Goal: Transaction & Acquisition: Purchase product/service

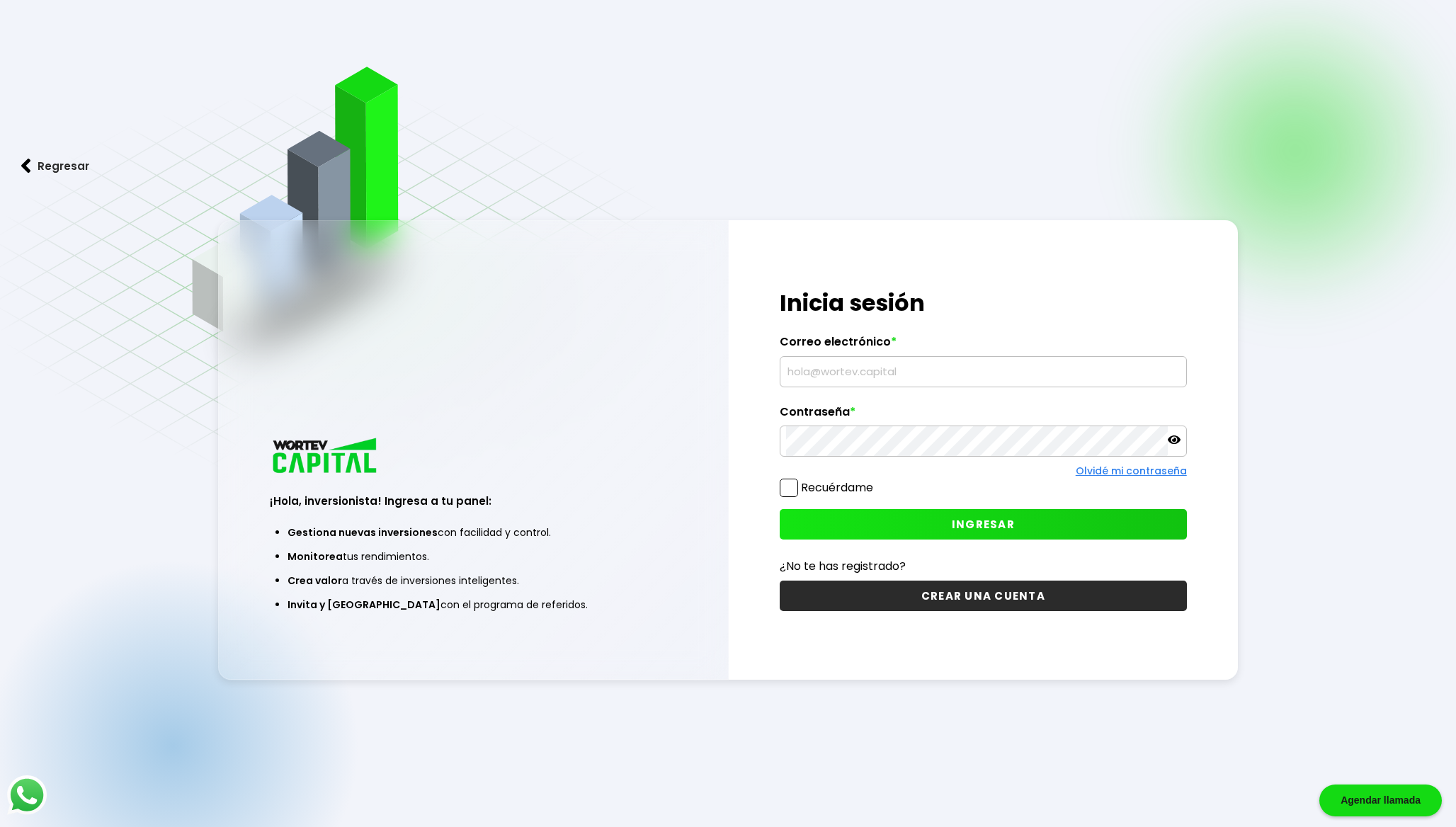
type input "[EMAIL_ADDRESS][DOMAIN_NAME]"
click at [951, 519] on button "INGRESAR" at bounding box center [984, 525] width 407 height 31
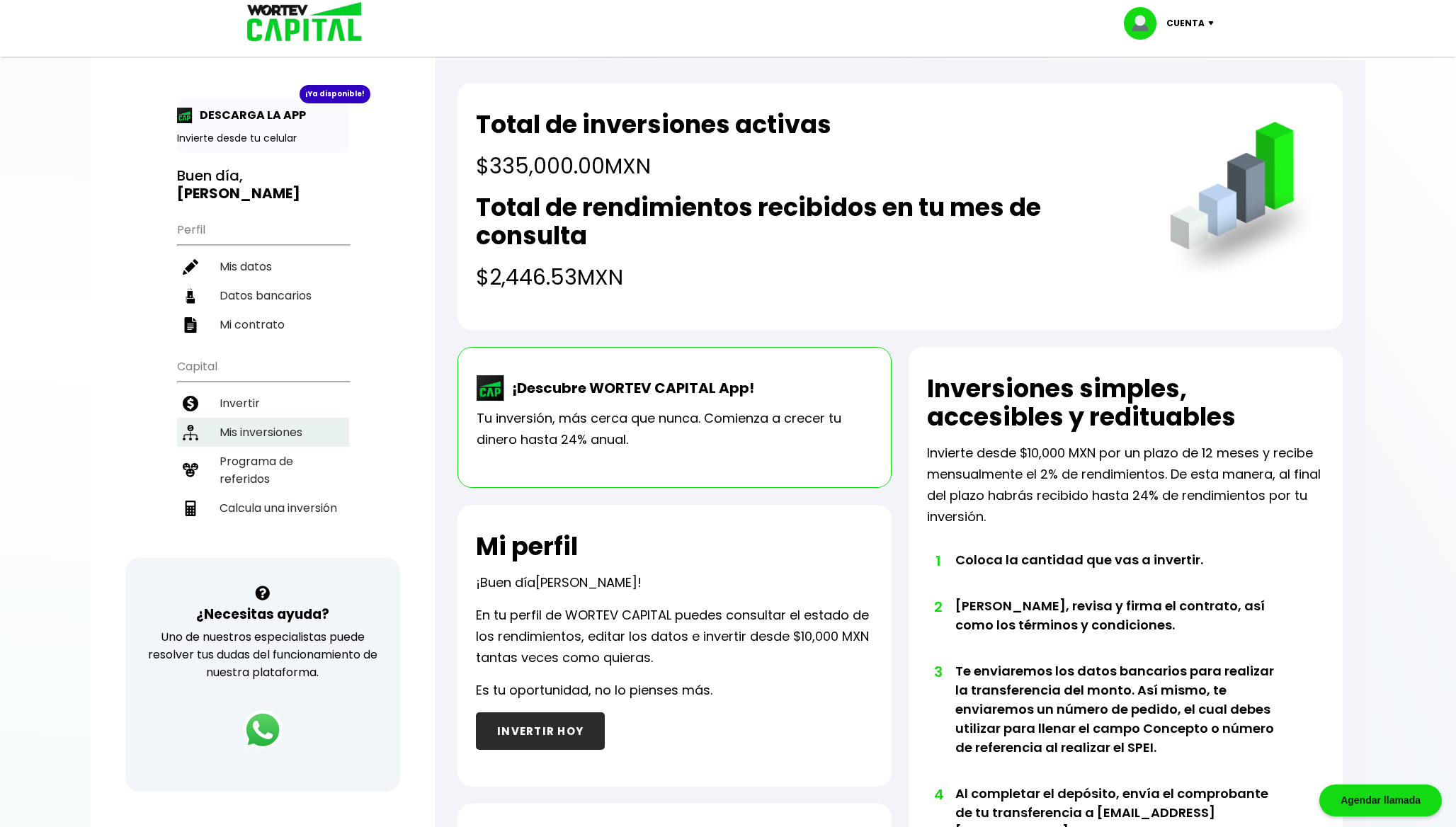
click at [278, 422] on li "Mis inversiones" at bounding box center [263, 432] width 172 height 29
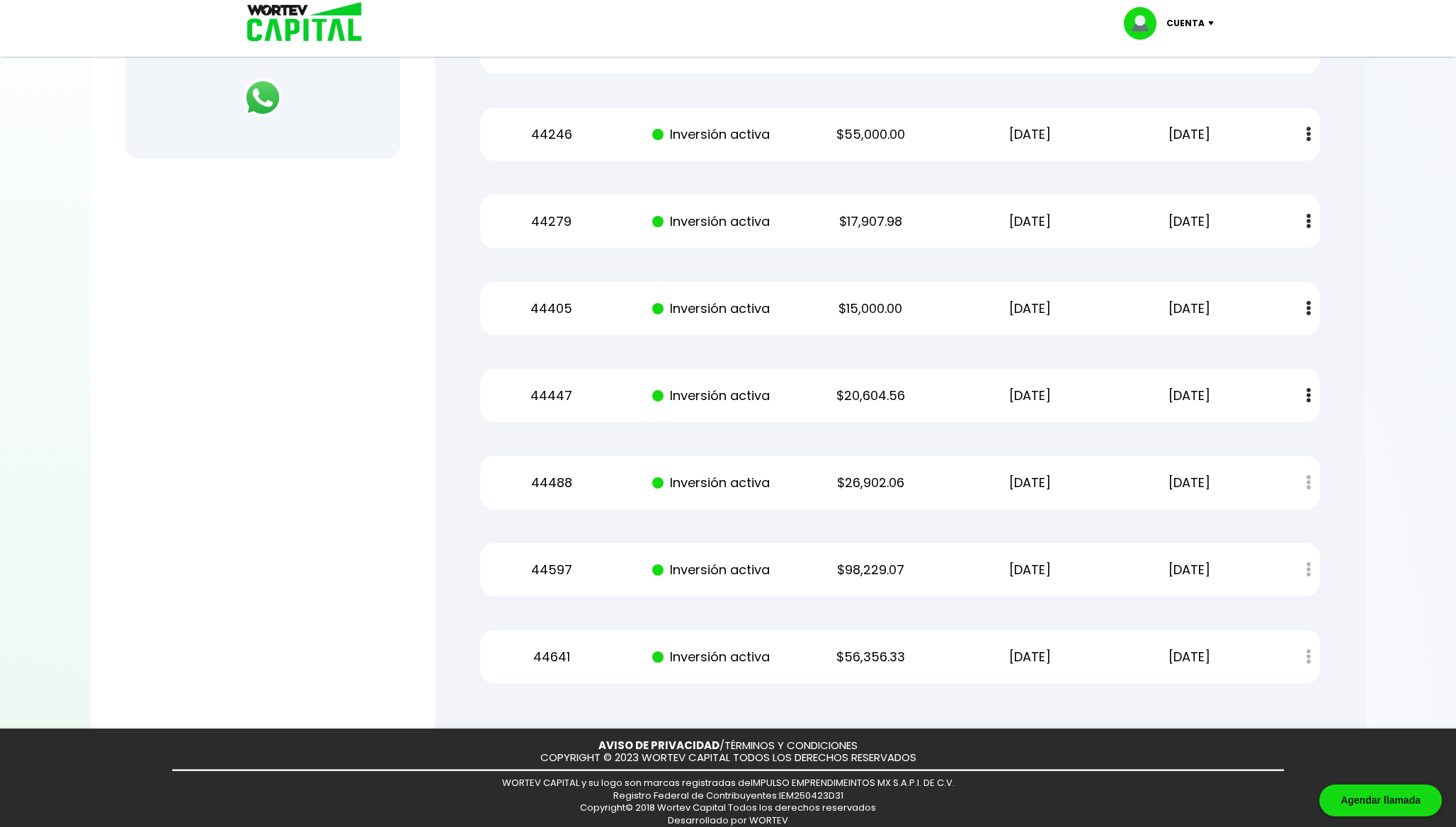
scroll to position [641, 0]
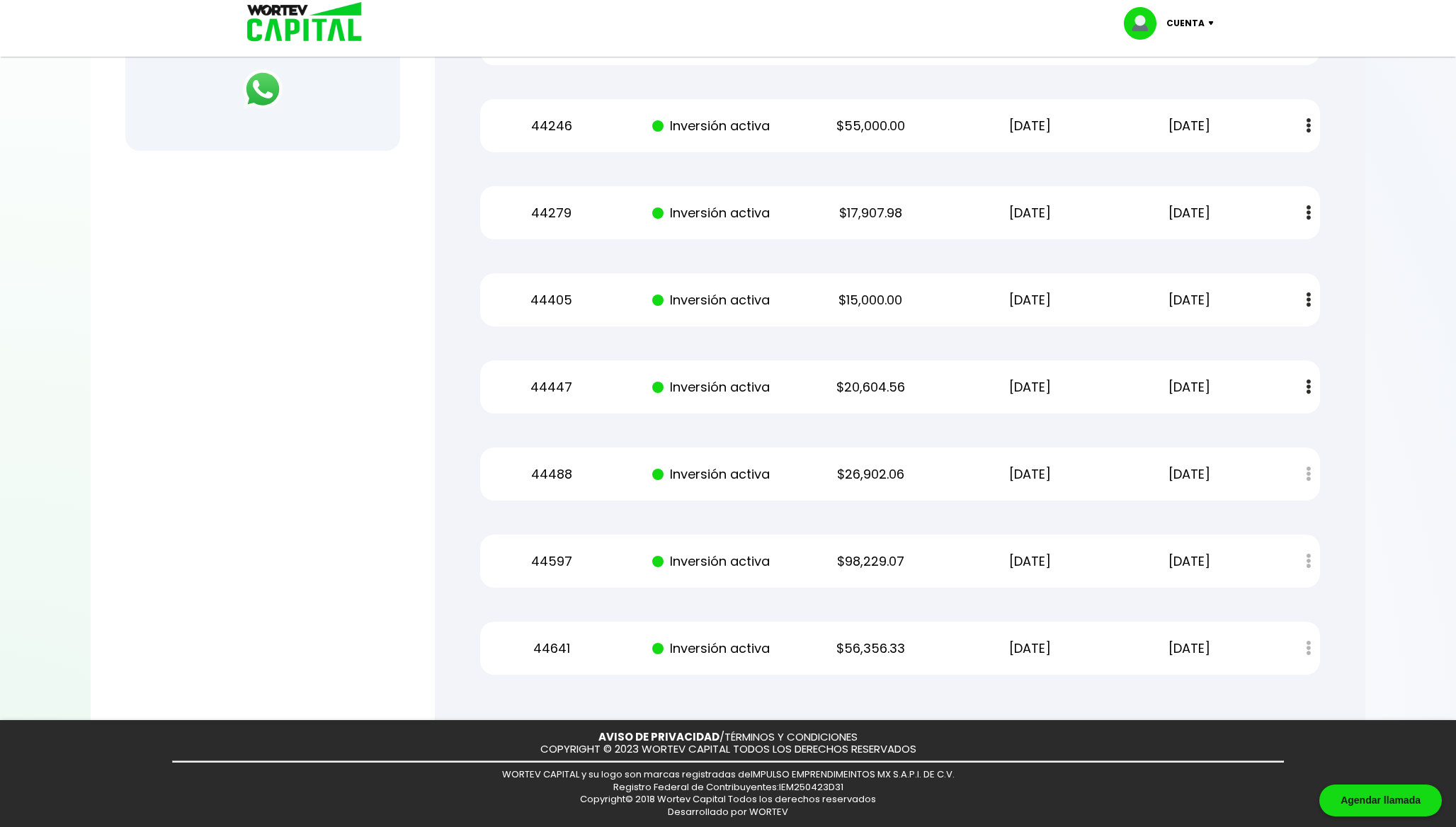
click at [1013, 386] on p "[DATE]" at bounding box center [1029, 387] width 134 height 21
click at [1320, 386] on div "Mis inversiones Como inversionista activo de WORTEV CAPITAL, apoyas el crecimie…" at bounding box center [900, 93] width 885 height 1207
click at [1307, 391] on img at bounding box center [1308, 387] width 4 height 14
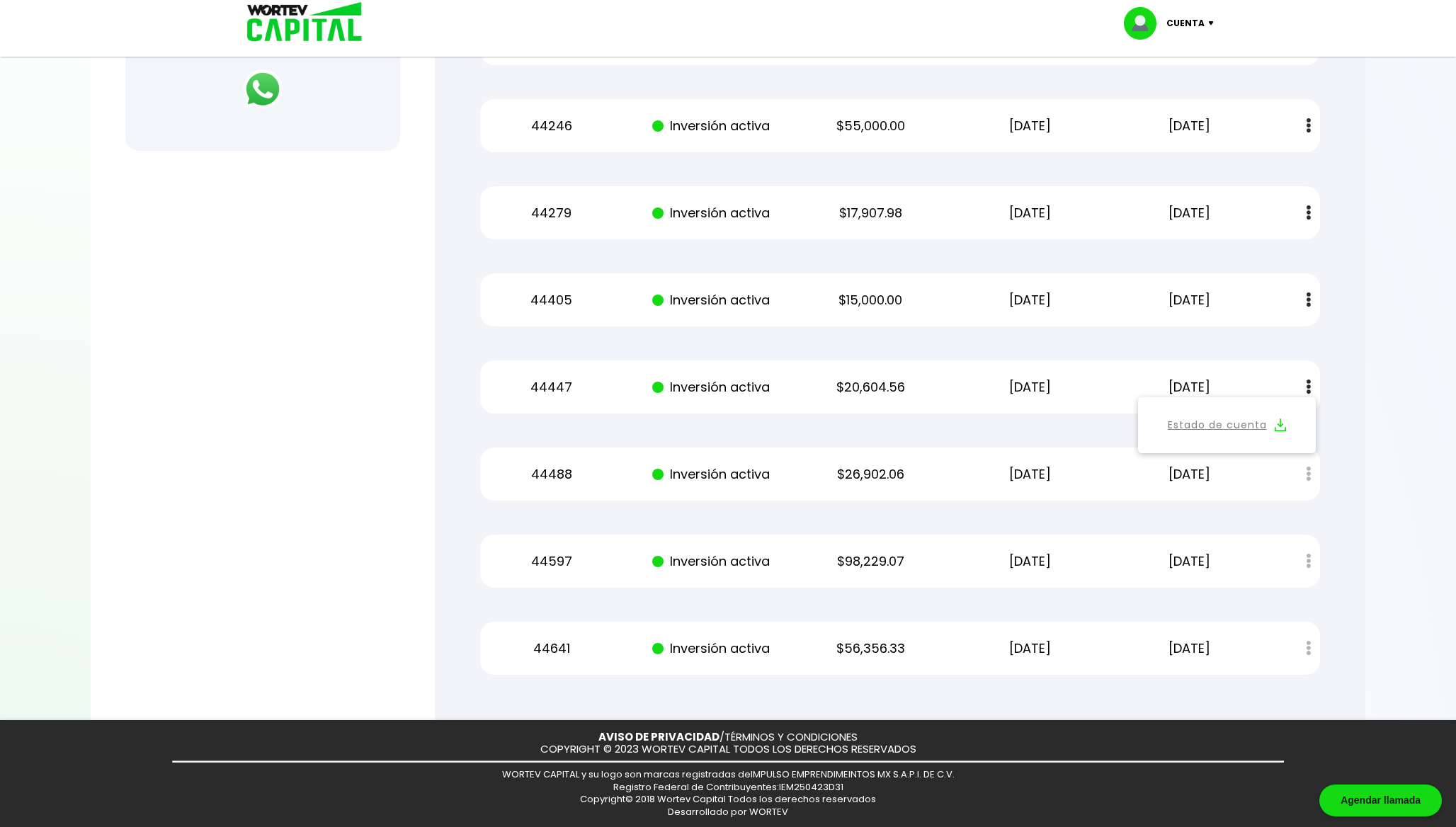
click at [1263, 419] on link "Estado de cuenta" at bounding box center [1217, 425] width 99 height 18
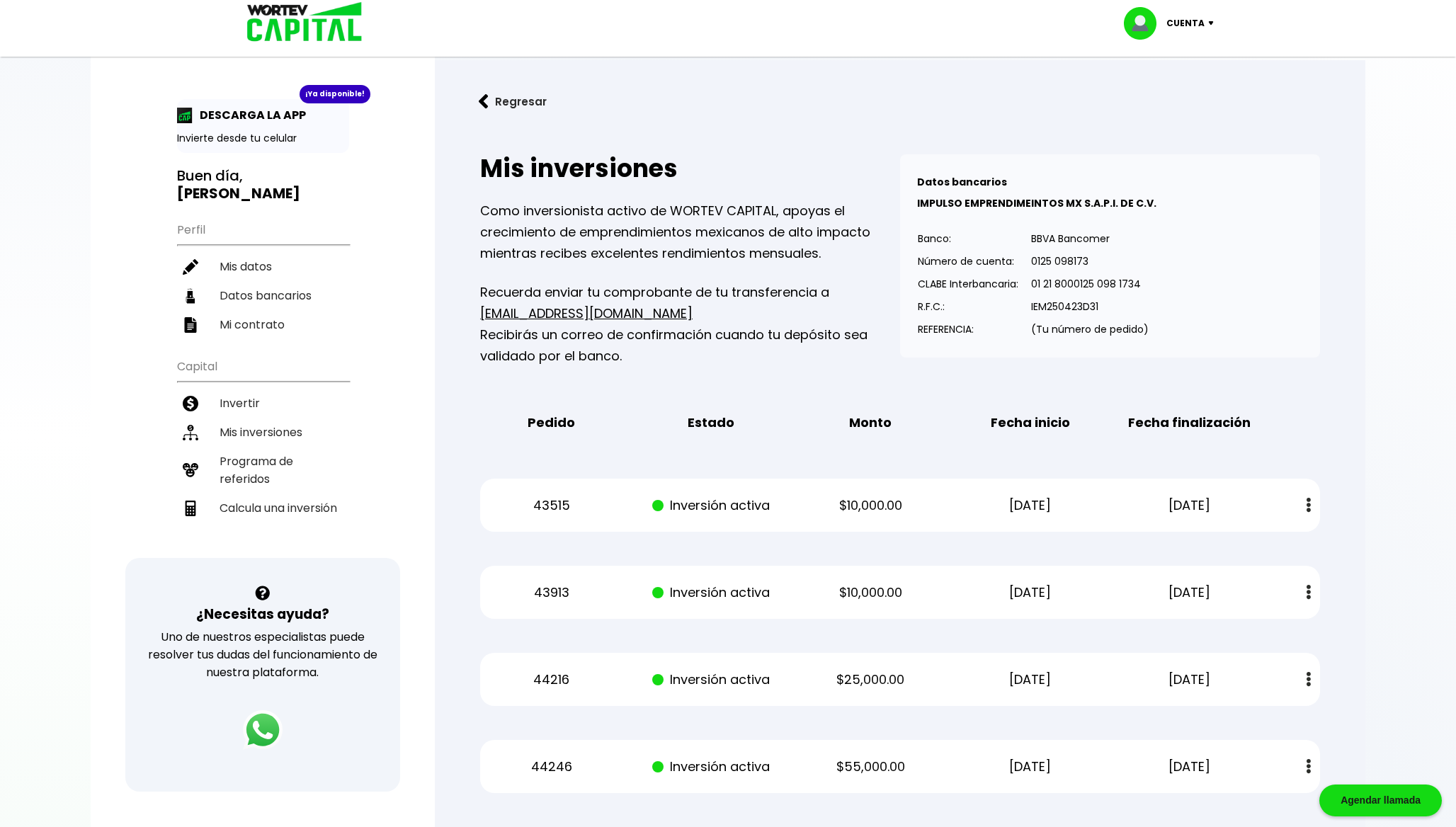
click at [528, 108] on button "Regresar" at bounding box center [512, 101] width 110 height 38
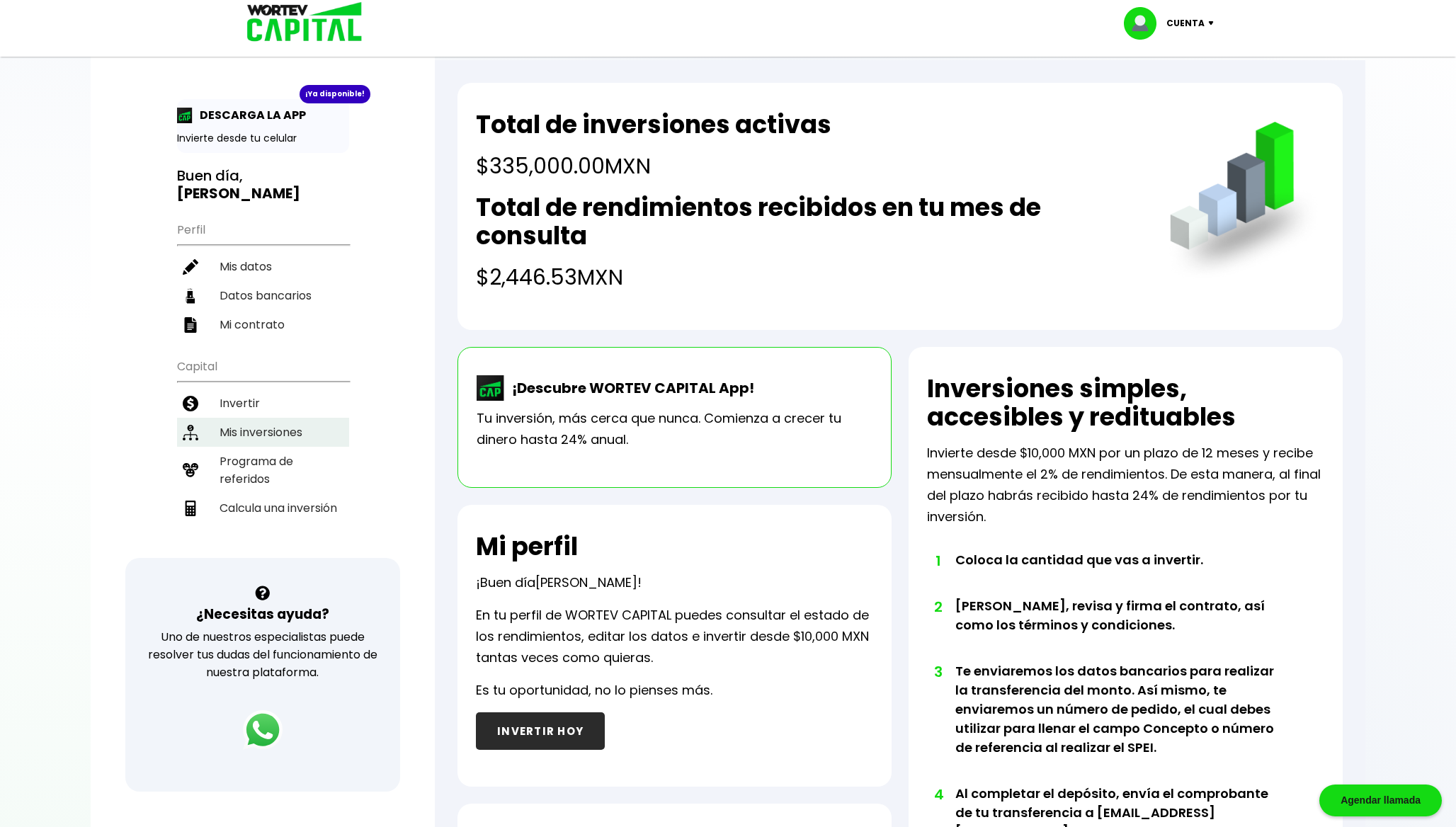
click at [307, 427] on li "Mis inversiones" at bounding box center [263, 432] width 172 height 29
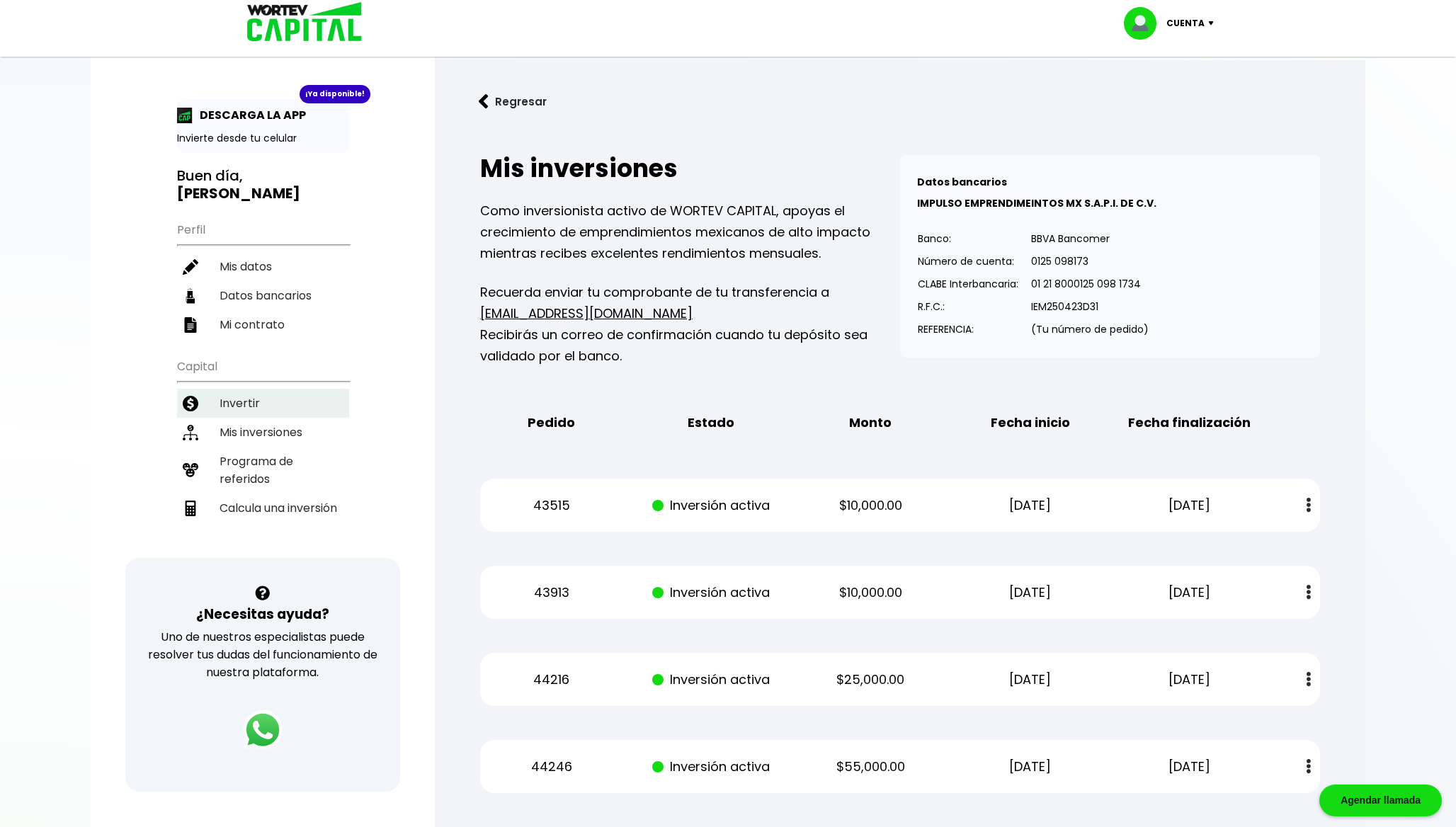
click at [250, 395] on li "Invertir" at bounding box center [263, 403] width 172 height 29
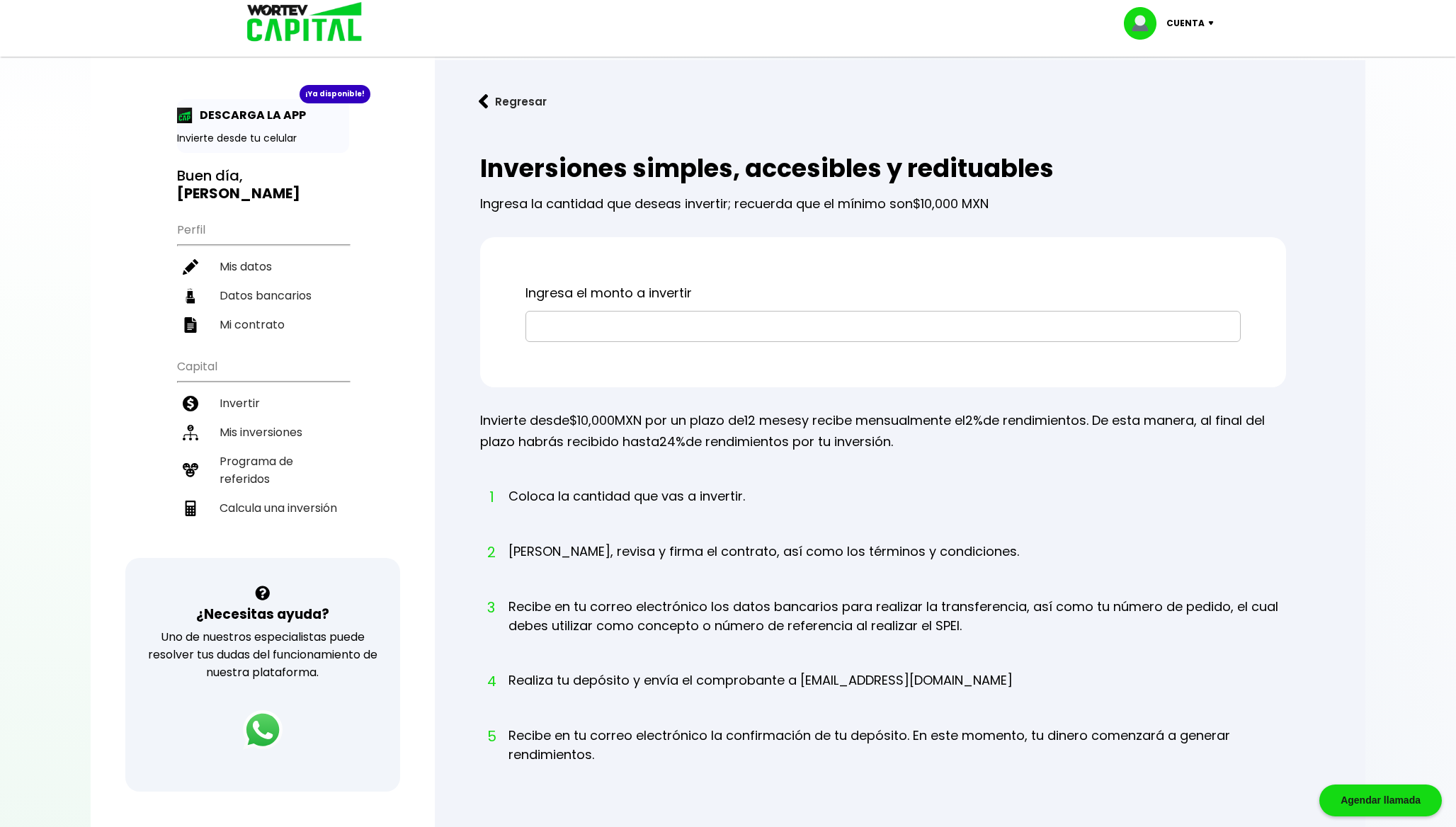
click at [621, 336] on input "text" at bounding box center [883, 326] width 703 height 30
paste input "$44,352.8"
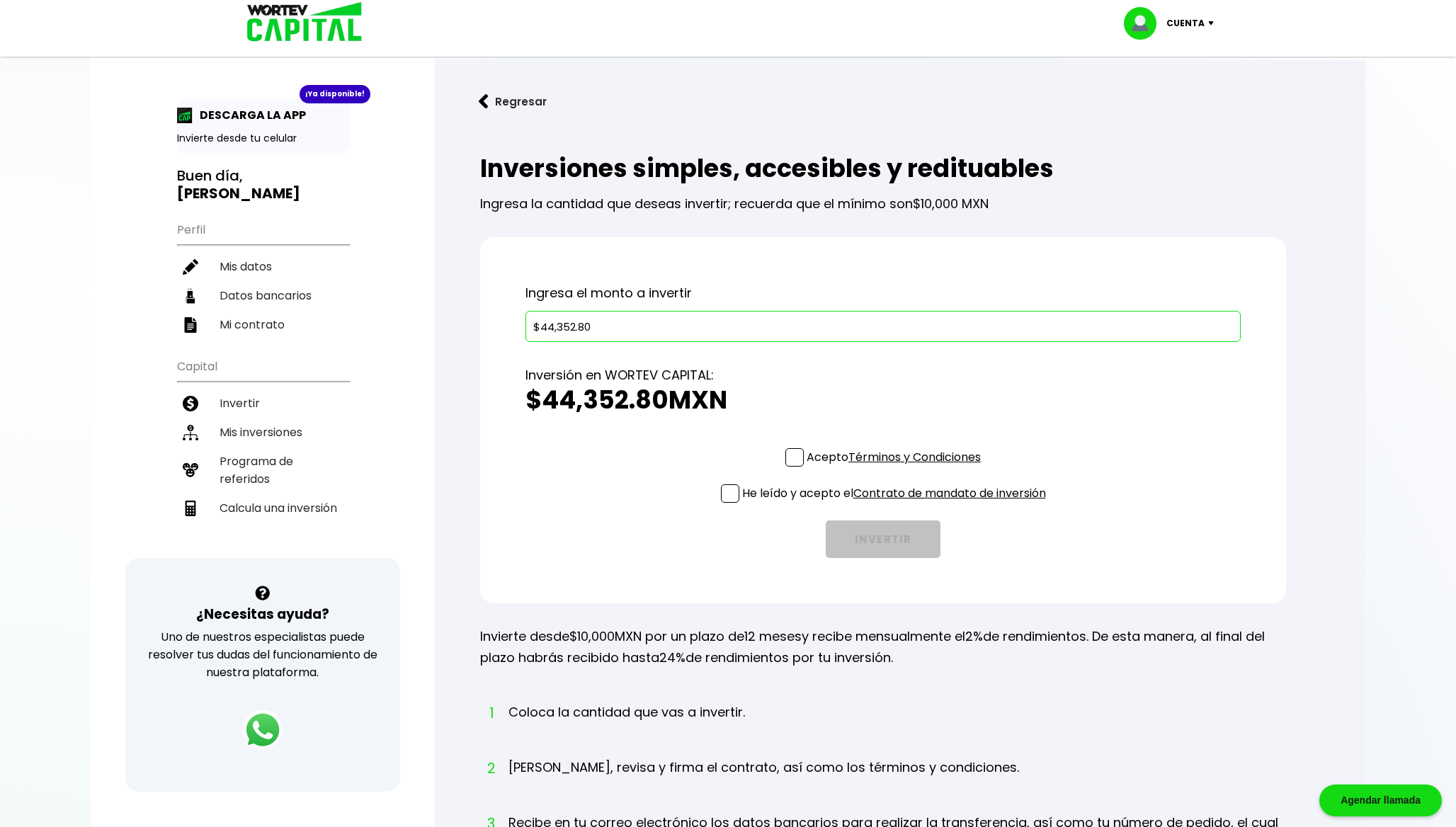
type input "$44,352.80"
click at [852, 282] on div "Ingresa el monto a invertir $44,352.80 Inversión en WORTEV CAPITAL: $44,352.80 …" at bounding box center [882, 420] width 806 height 366
click at [794, 455] on span at bounding box center [794, 457] width 19 height 19
click at [897, 468] on input "Acepto Términos y Condiciones" at bounding box center [897, 468] width 0 height 0
click at [730, 499] on span at bounding box center [730, 494] width 19 height 19
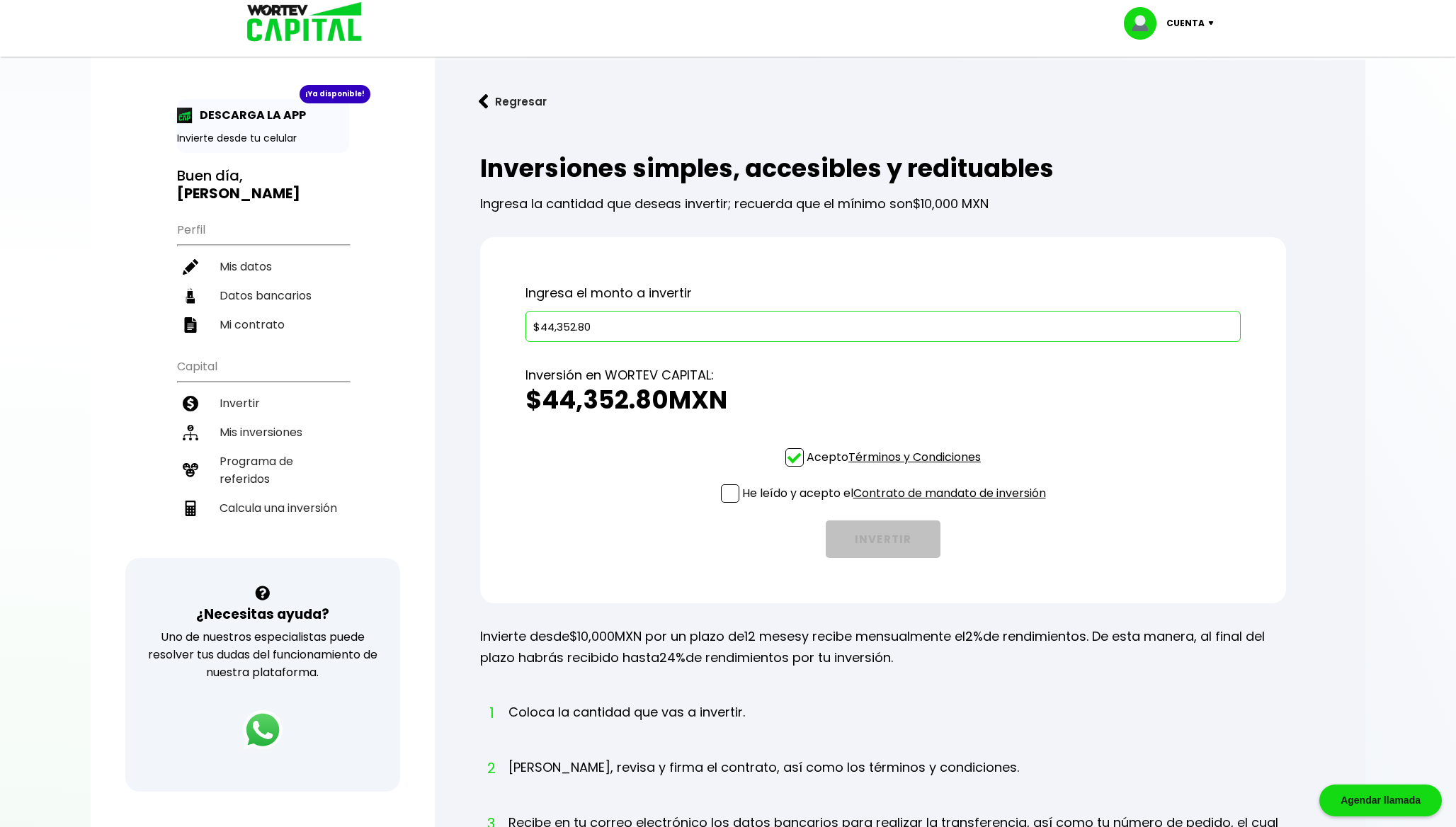
click at [897, 504] on input "He leído y acepto el Contrato de mandato de inversión" at bounding box center [897, 504] width 0 height 0
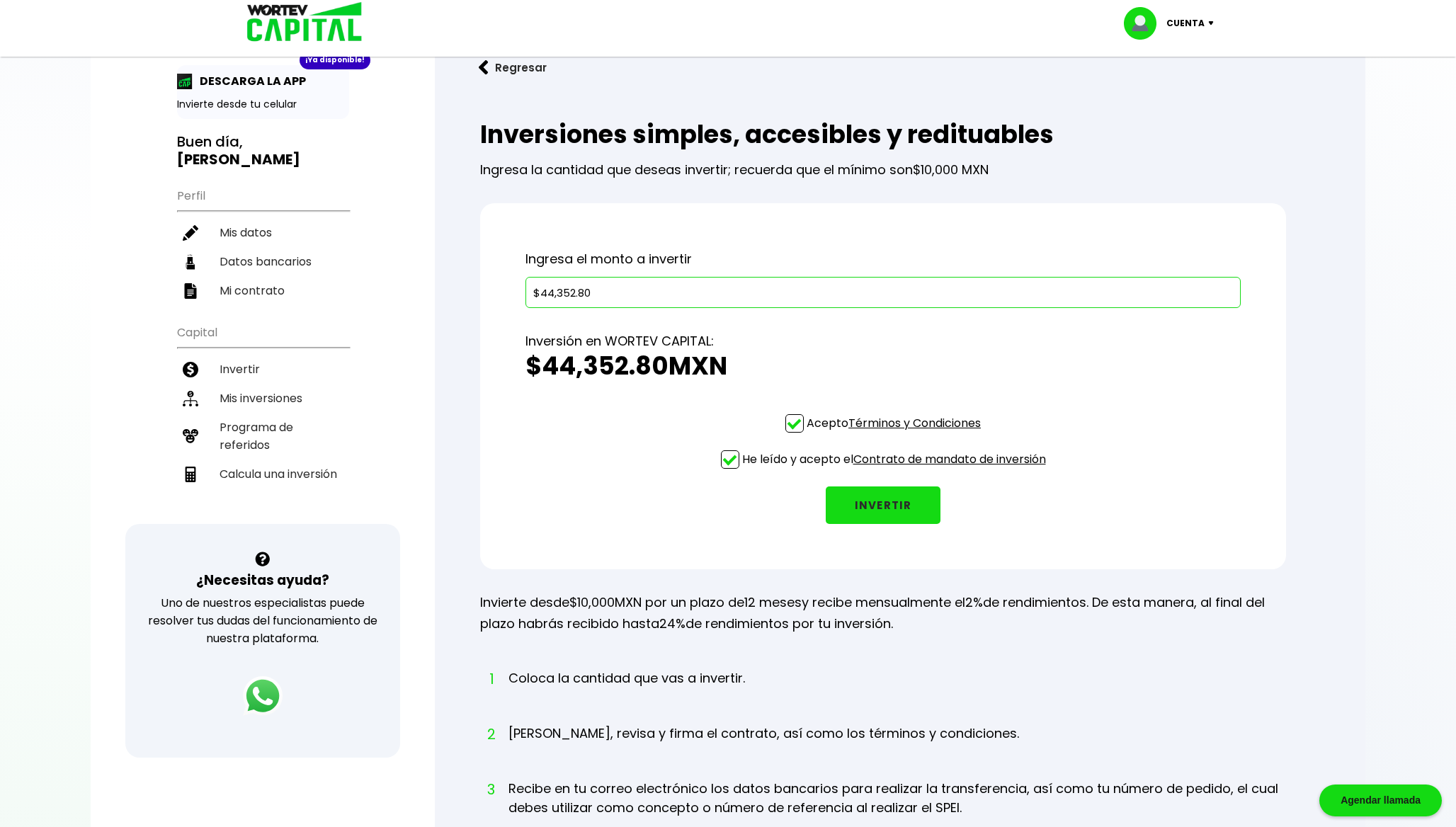
scroll to position [46, 0]
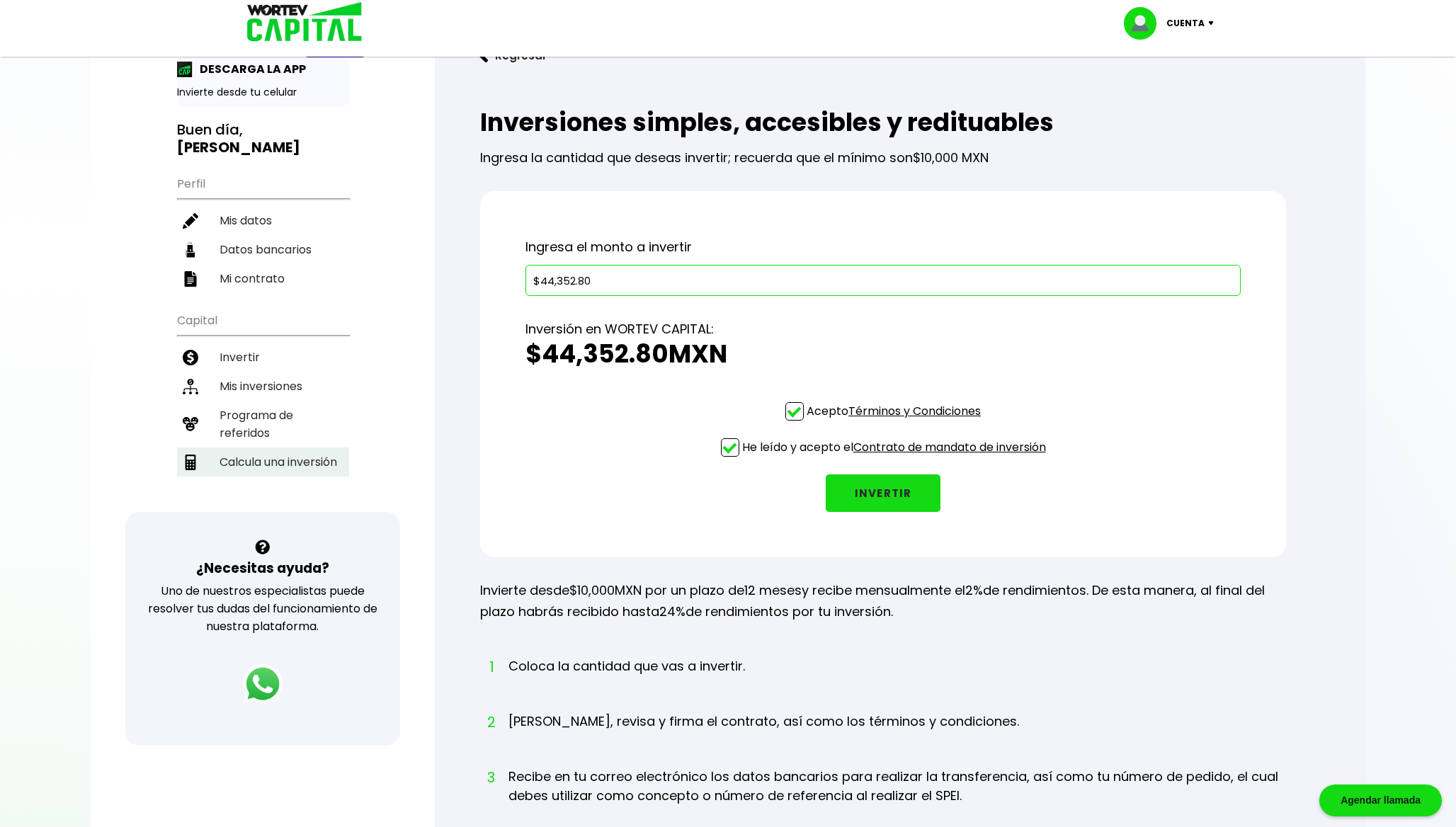
click at [270, 456] on li "Calcula una inversión" at bounding box center [263, 462] width 172 height 29
select select "1"
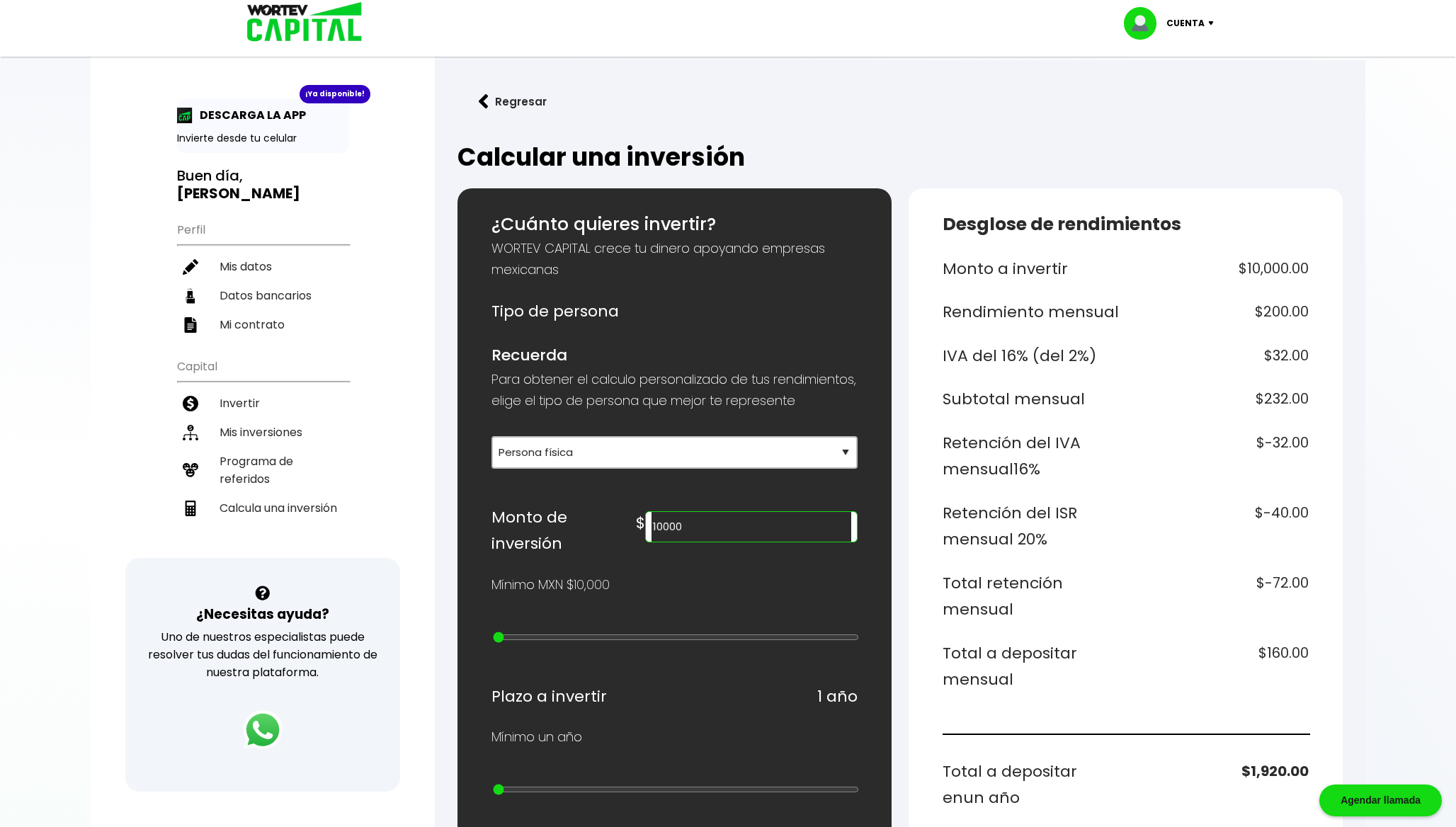
click at [768, 542] on input "10000" at bounding box center [751, 527] width 200 height 30
type input "44352"
click at [957, 527] on h6 "Retención del ISR mensual 20%" at bounding box center [1031, 527] width 178 height 53
click at [288, 409] on li "Invertir" at bounding box center [263, 403] width 172 height 29
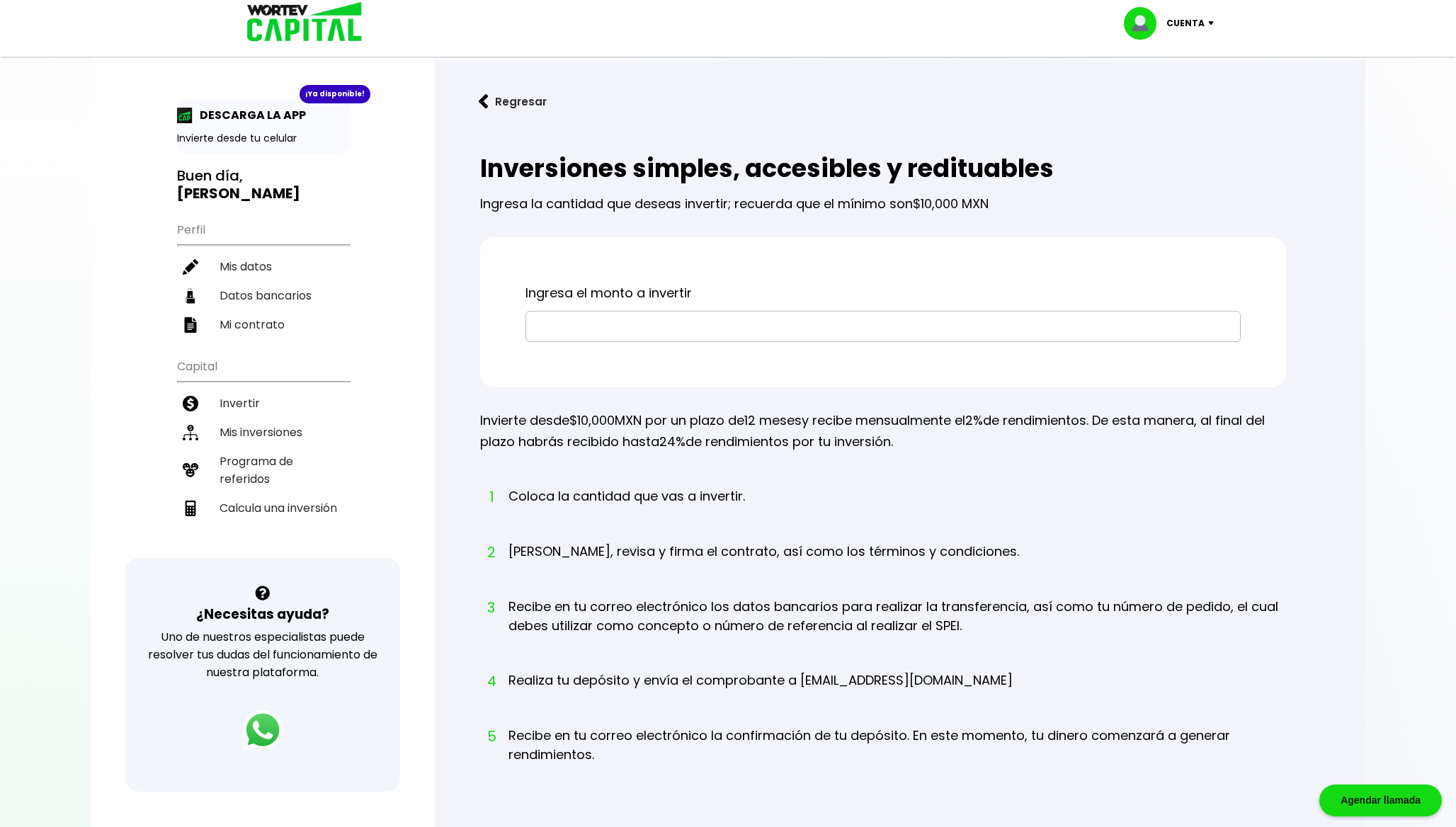
click at [592, 326] on input "text" at bounding box center [883, 326] width 703 height 30
paste input "$44,352.8"
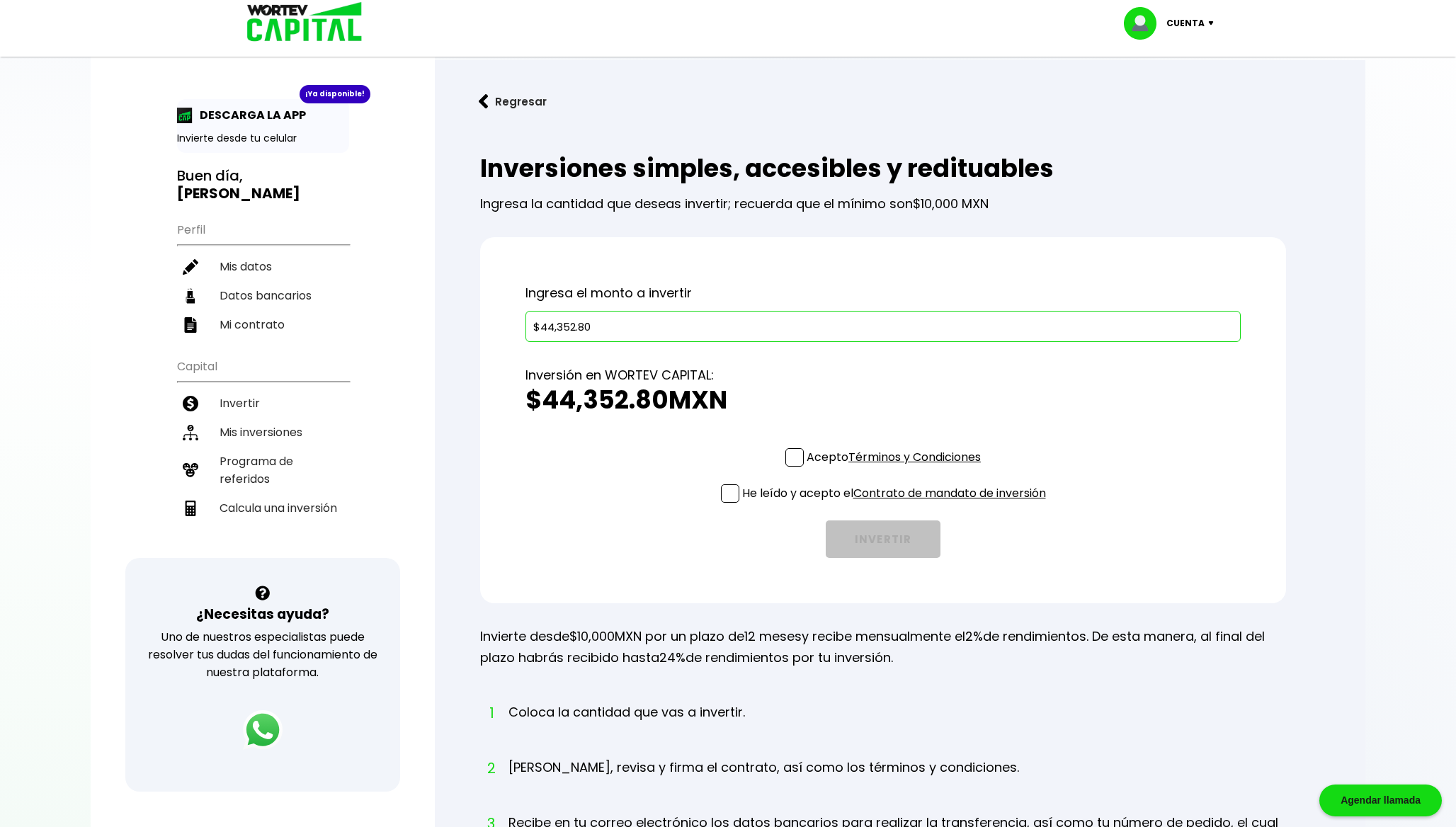
type input "$44,352.80"
click at [793, 457] on span at bounding box center [794, 457] width 19 height 19
click at [897, 468] on input "Acepto Términos y Condiciones" at bounding box center [897, 468] width 0 height 0
click at [729, 498] on span at bounding box center [730, 494] width 19 height 19
click at [897, 504] on input "He leído y acepto el Contrato de mandato de inversión" at bounding box center [897, 504] width 0 height 0
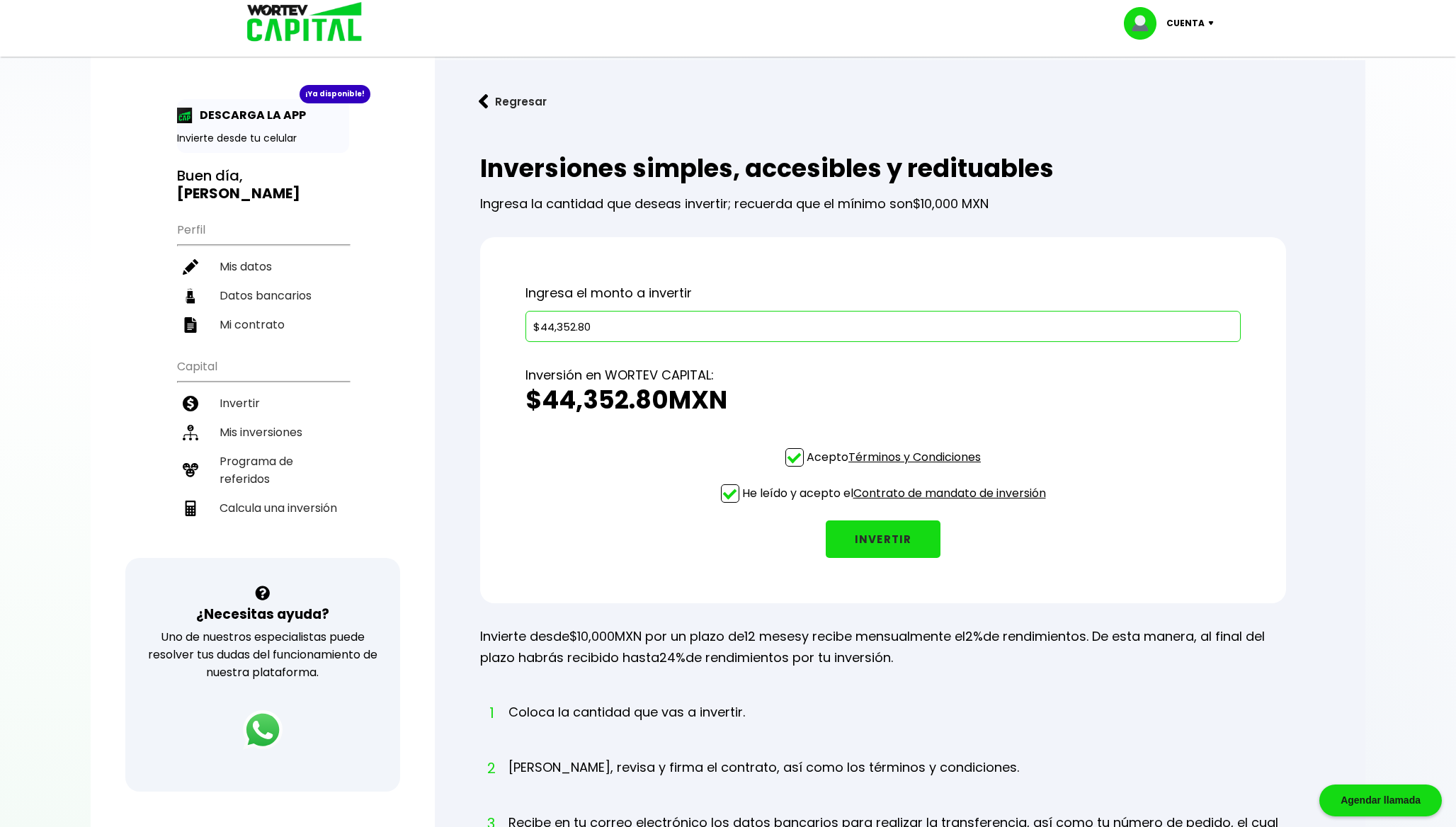
click at [871, 547] on button "INVERTIR" at bounding box center [883, 540] width 115 height 38
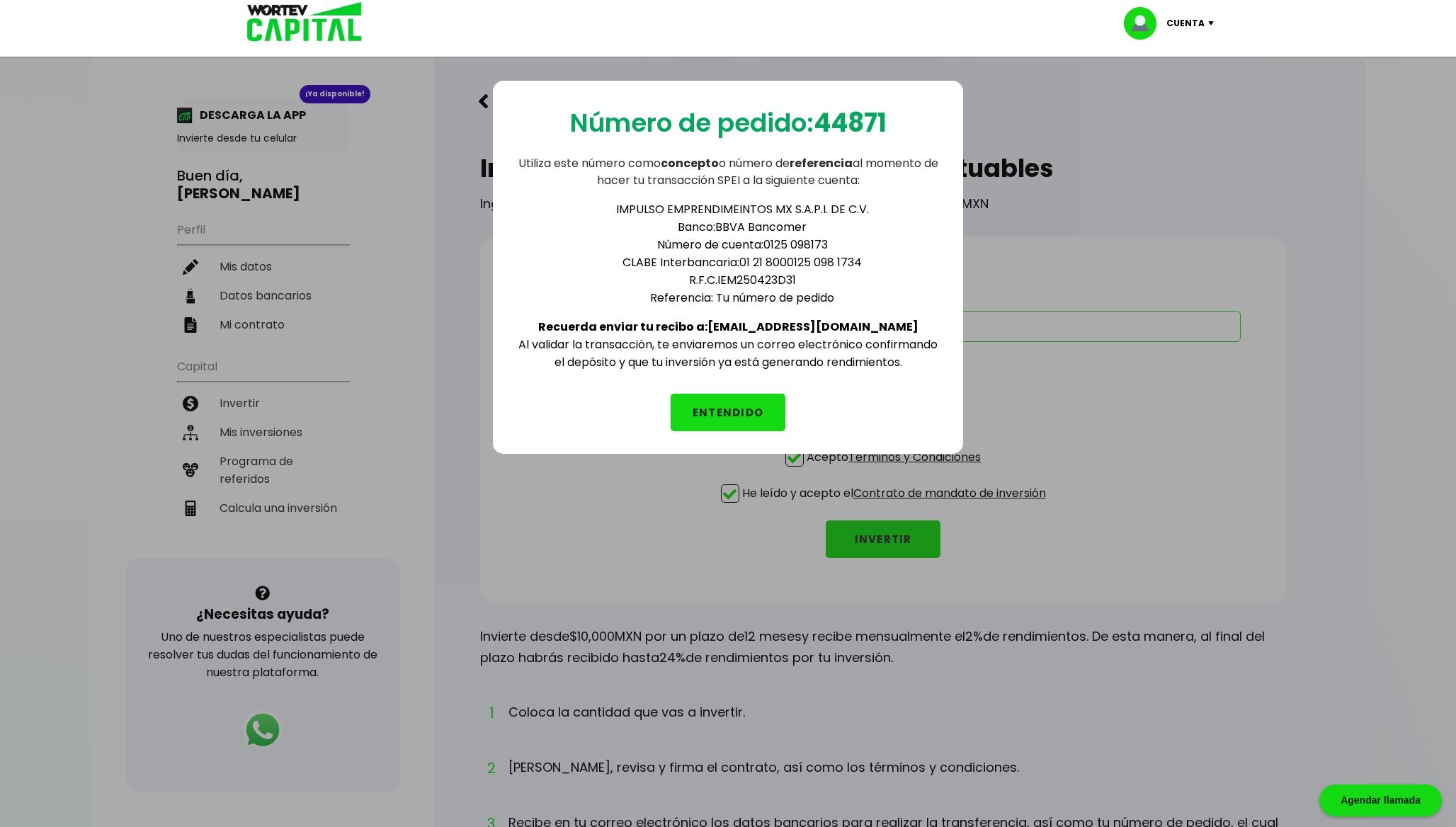
click at [666, 209] on li "IMPULSO EMPRENDIMEINTOS MX S.A.P.I. DE C.V." at bounding box center [742, 209] width 397 height 18
copy li "IMPULSO EMPRENDIMEINTOS MX S.A.P.I. DE C.V."
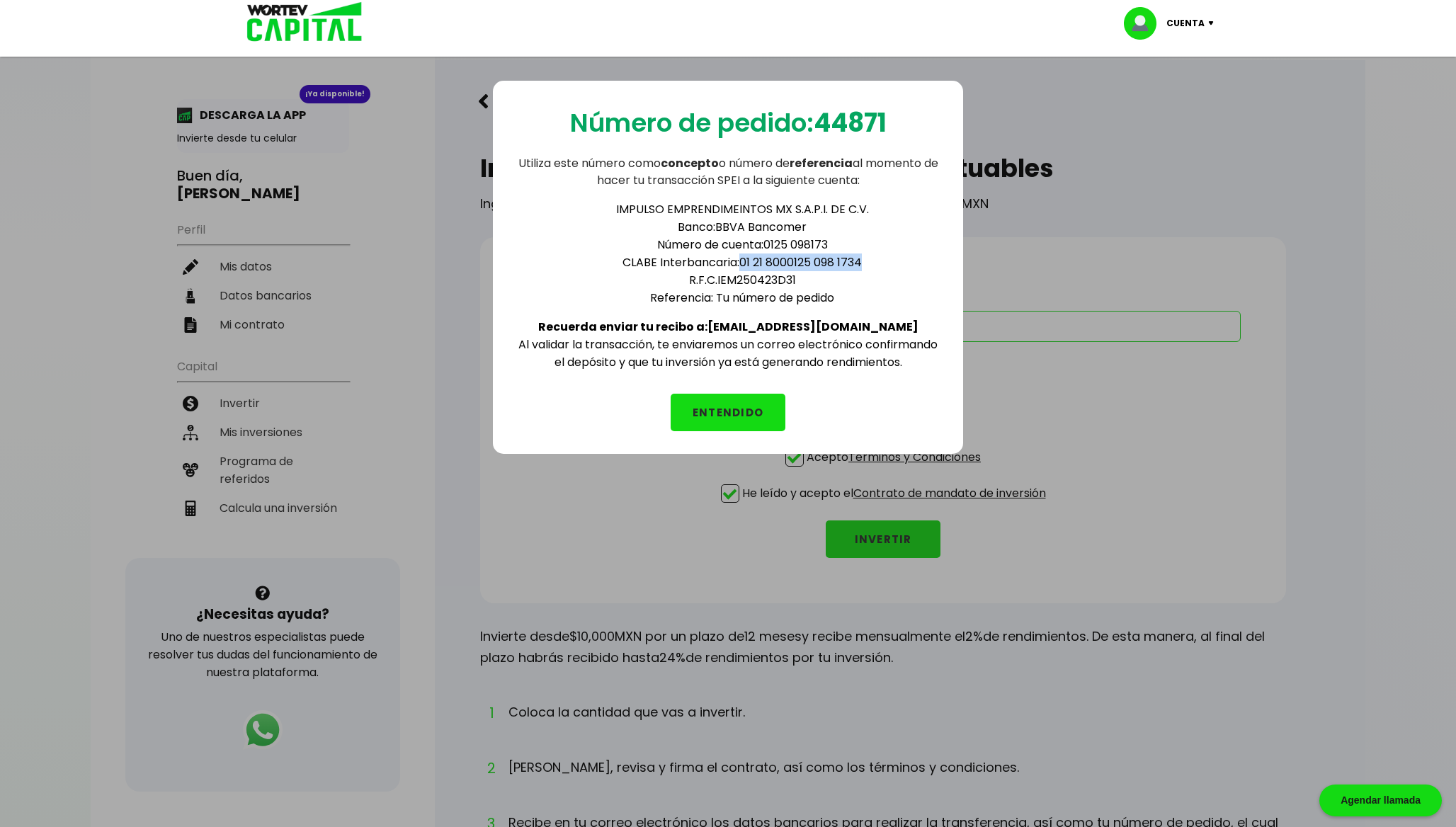
drag, startPoint x: 740, startPoint y: 258, endPoint x: 888, endPoint y: 258, distance: 148.0
click at [888, 258] on li "CLABE Interbancaria: 01 21 8000125 098 1734" at bounding box center [742, 263] width 397 height 18
copy li "01 21 8000125 098 1734"
drag, startPoint x: 759, startPoint y: 261, endPoint x: 860, endPoint y: 265, distance: 101.1
click at [860, 265] on li "CLABE Interbancaria: 01 21 8000125 098 1734" at bounding box center [742, 263] width 397 height 18
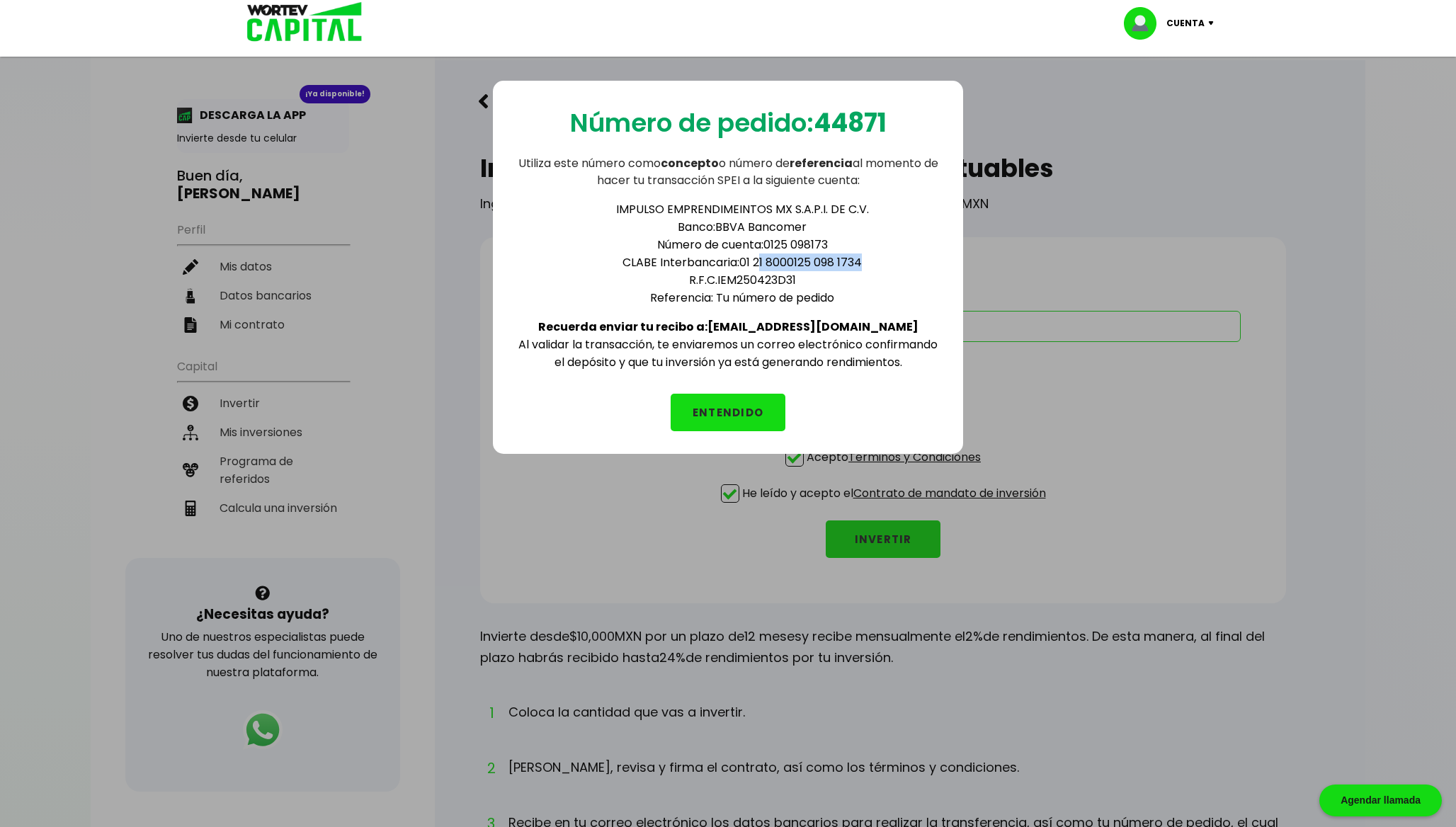
click at [831, 258] on li "CLABE Interbancaria: 01 21 8000125 098 1734" at bounding box center [742, 263] width 397 height 18
drag, startPoint x: 875, startPoint y: 256, endPoint x: 744, endPoint y: 258, distance: 131.0
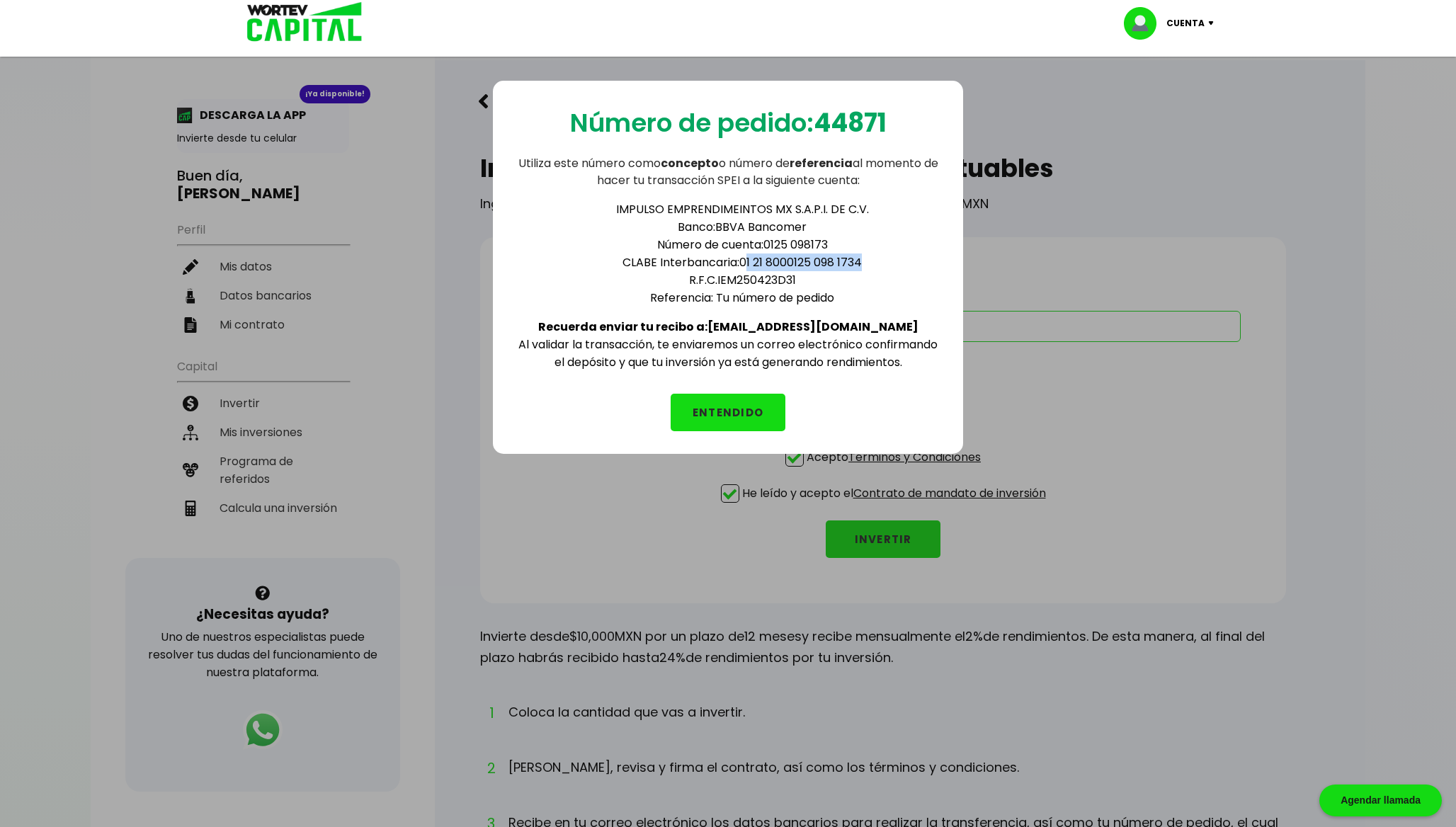
click at [744, 258] on li "CLABE Interbancaria: 01 21 8000125 098 1734" at bounding box center [742, 263] width 397 height 18
copy li "01 21 8000125 098 1734"
click at [854, 118] on b "44871" at bounding box center [850, 122] width 73 height 36
copy b "44871"
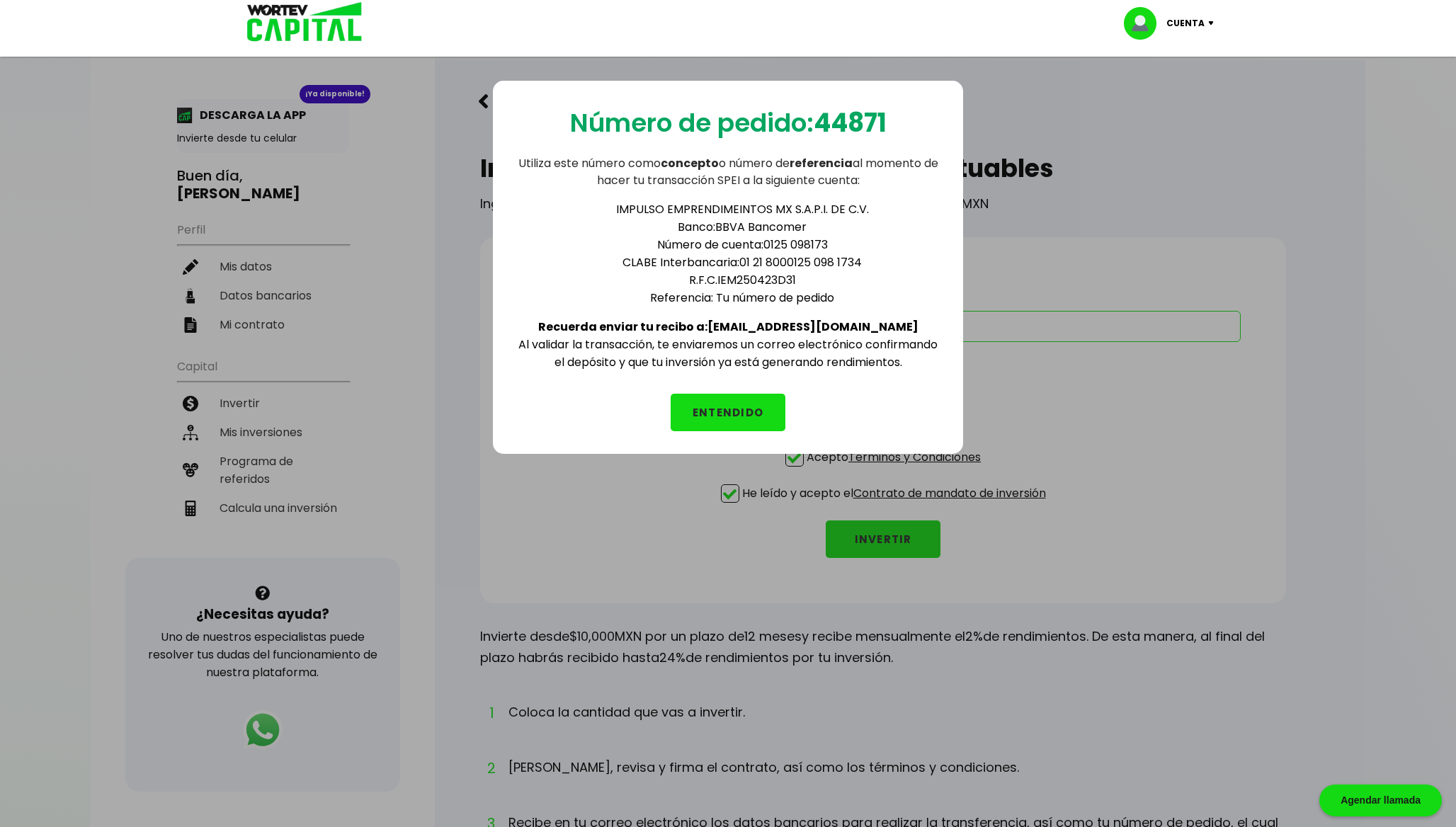
click at [768, 278] on li "R.F.C. IEM250423D31" at bounding box center [742, 280] width 397 height 18
copy li "IEM250423D31"
click at [734, 399] on button "ENTENDIDO" at bounding box center [728, 412] width 115 height 38
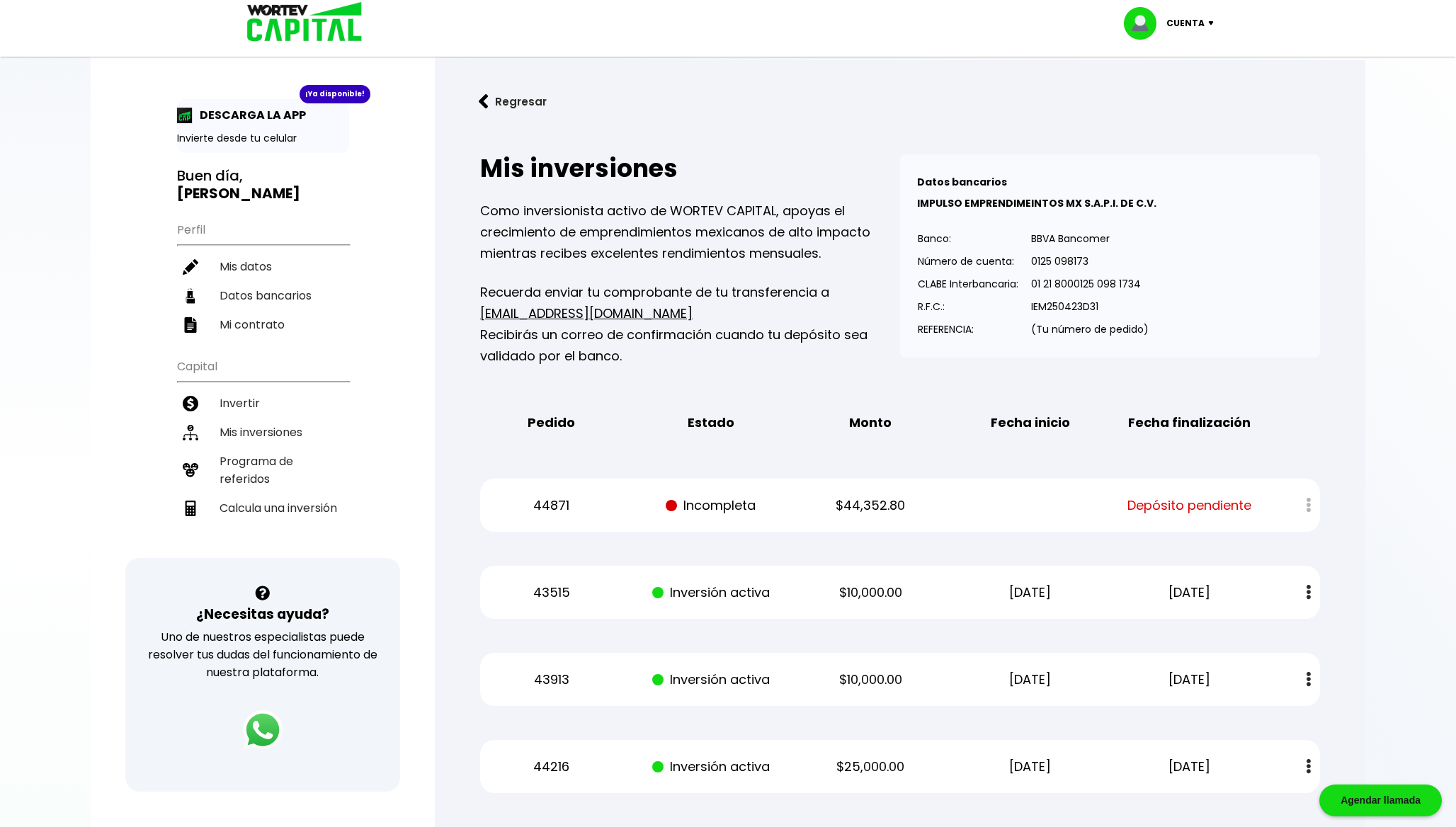
click at [554, 506] on p "44871" at bounding box center [551, 506] width 134 height 21
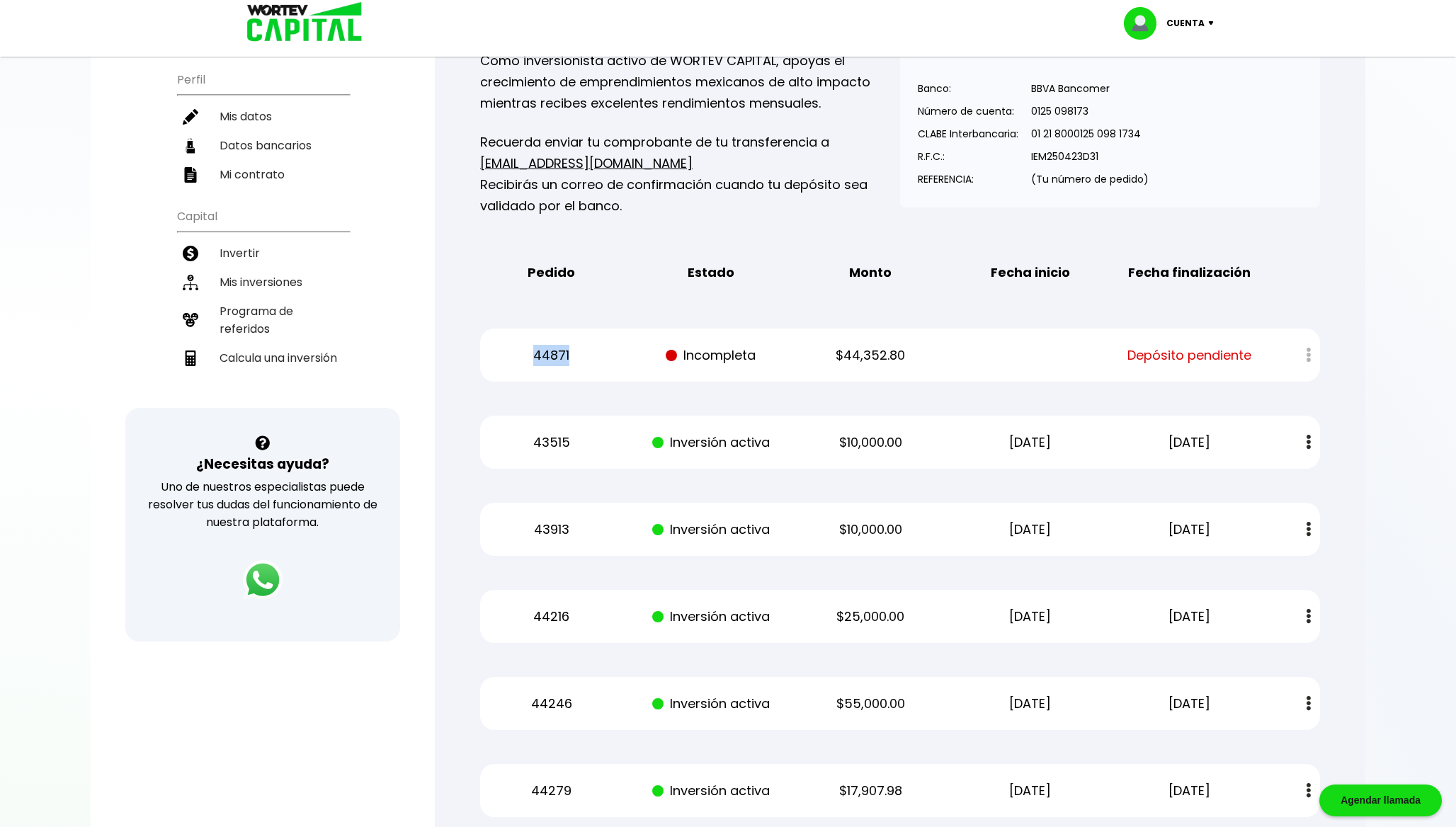
scroll to position [155, 0]
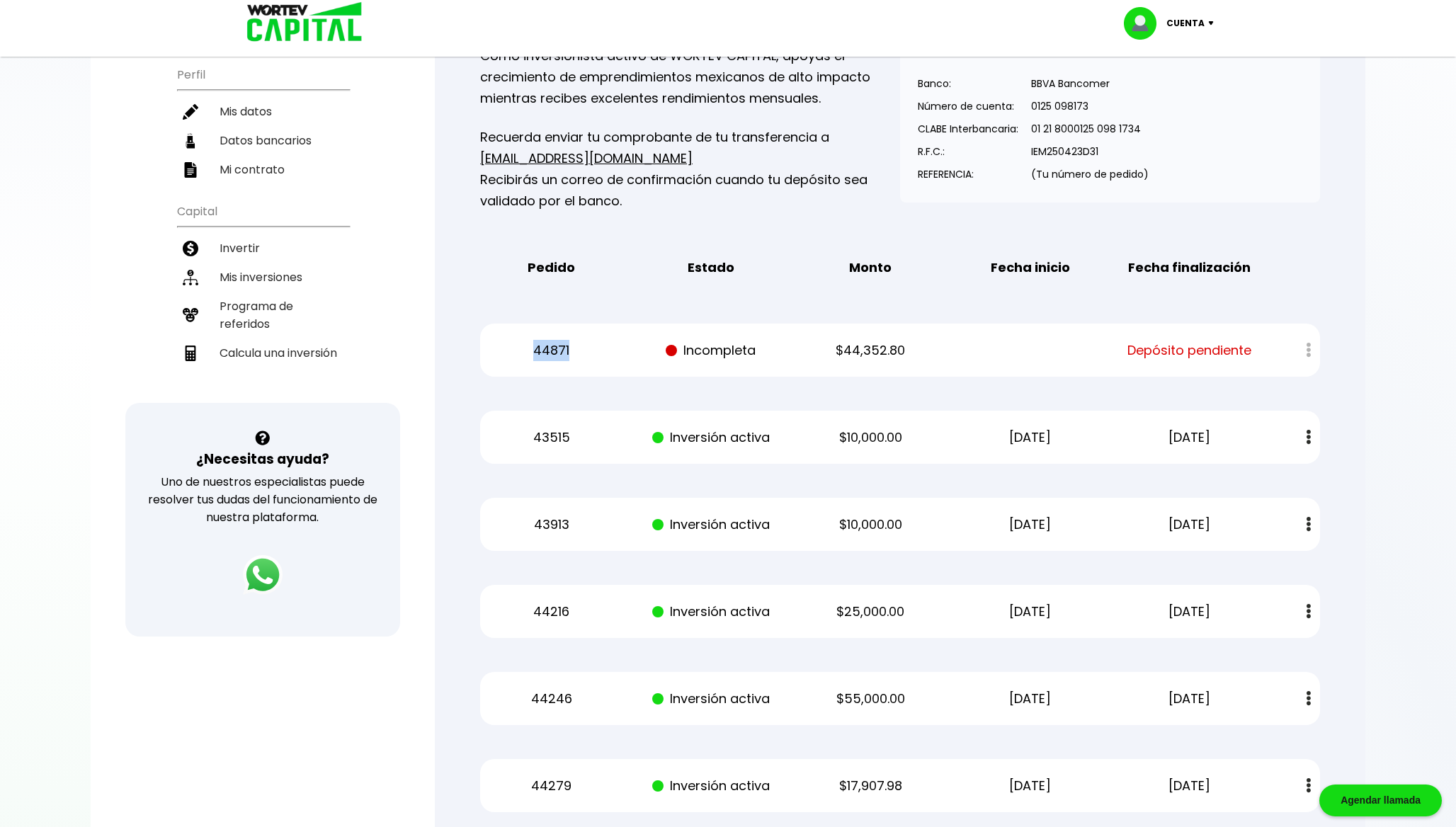
copy p "44871"
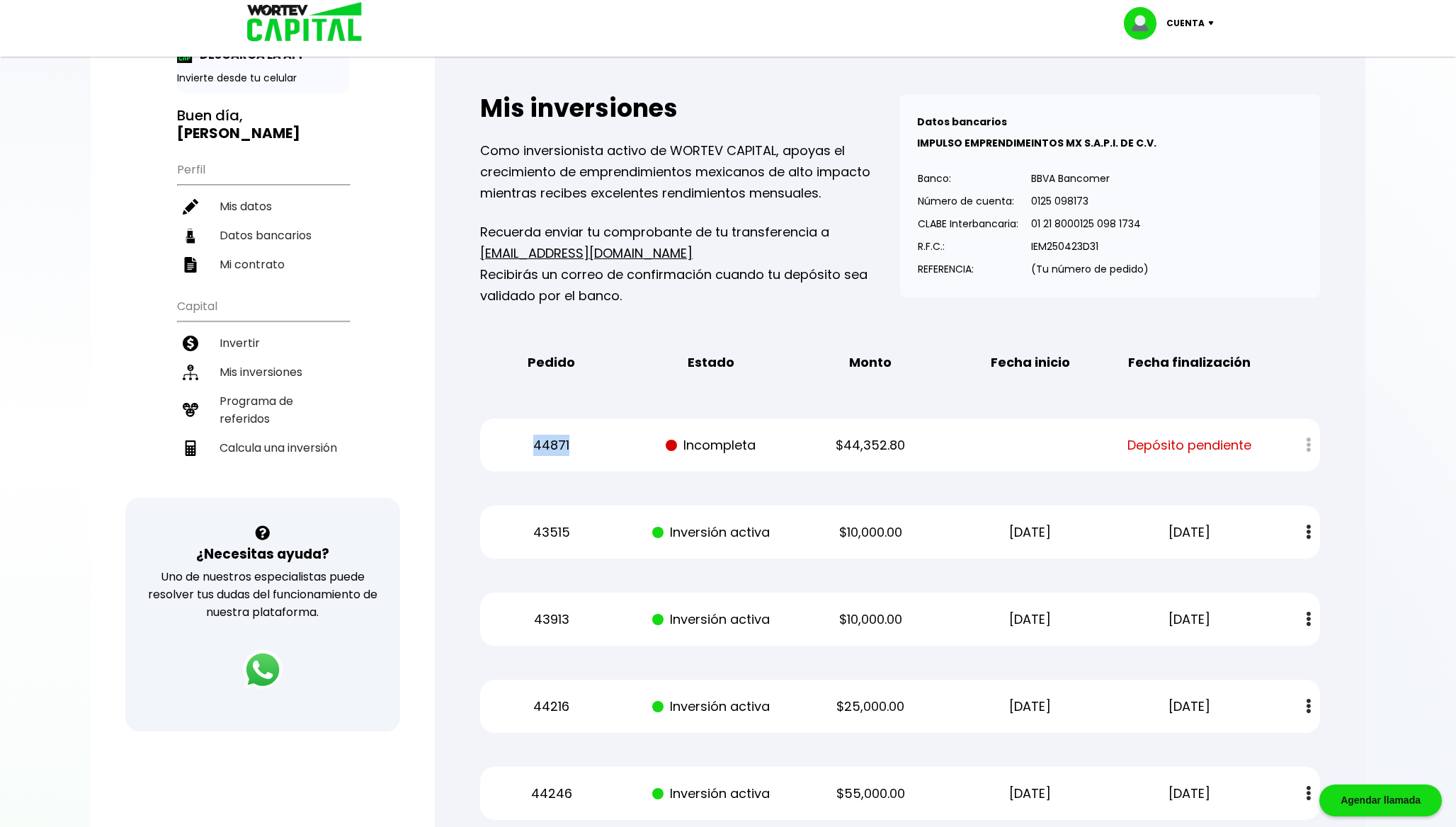
scroll to position [0, 0]
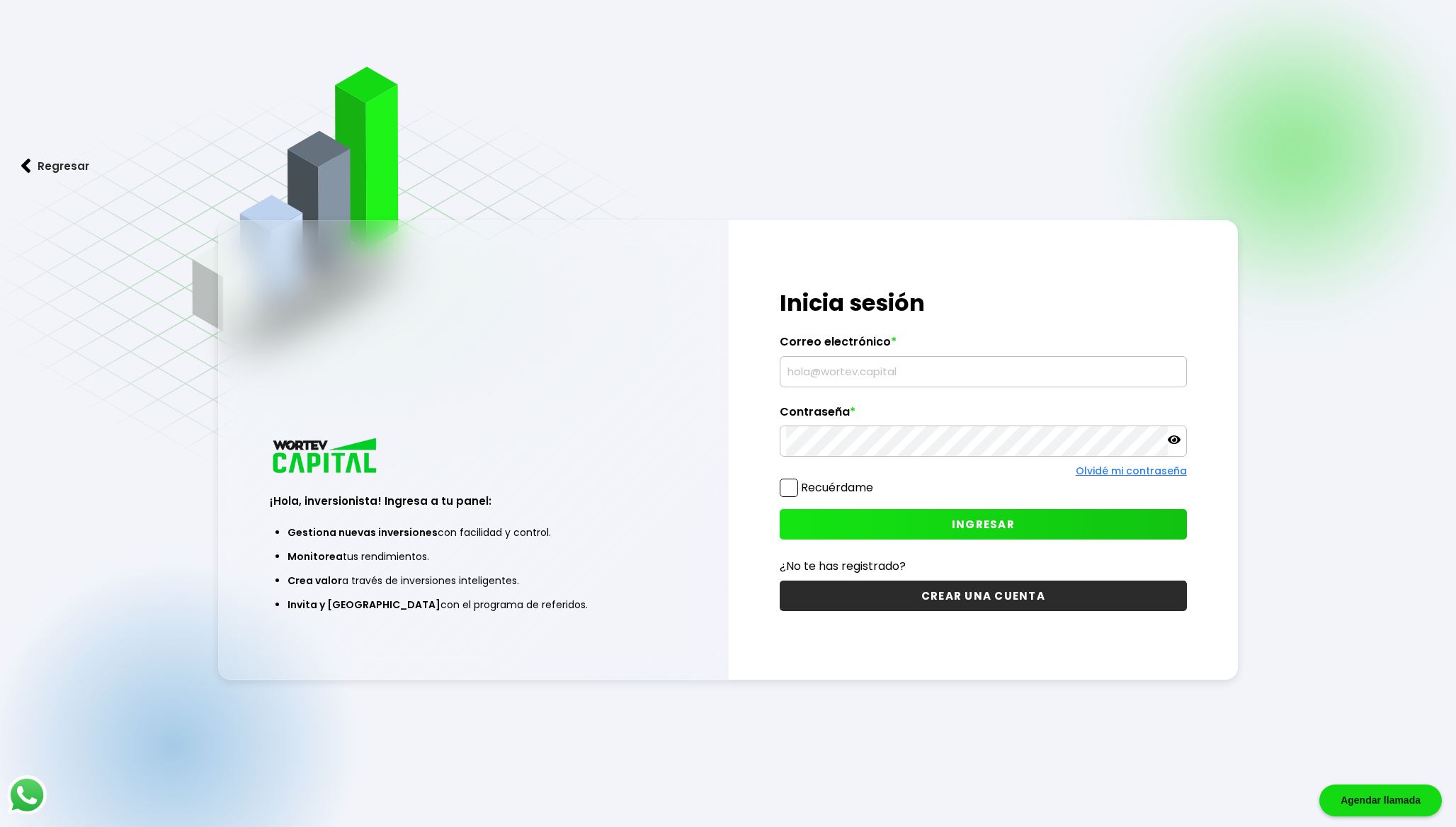
type input "[EMAIL_ADDRESS][DOMAIN_NAME]"
click at [882, 516] on button "INGRESAR" at bounding box center [984, 525] width 407 height 31
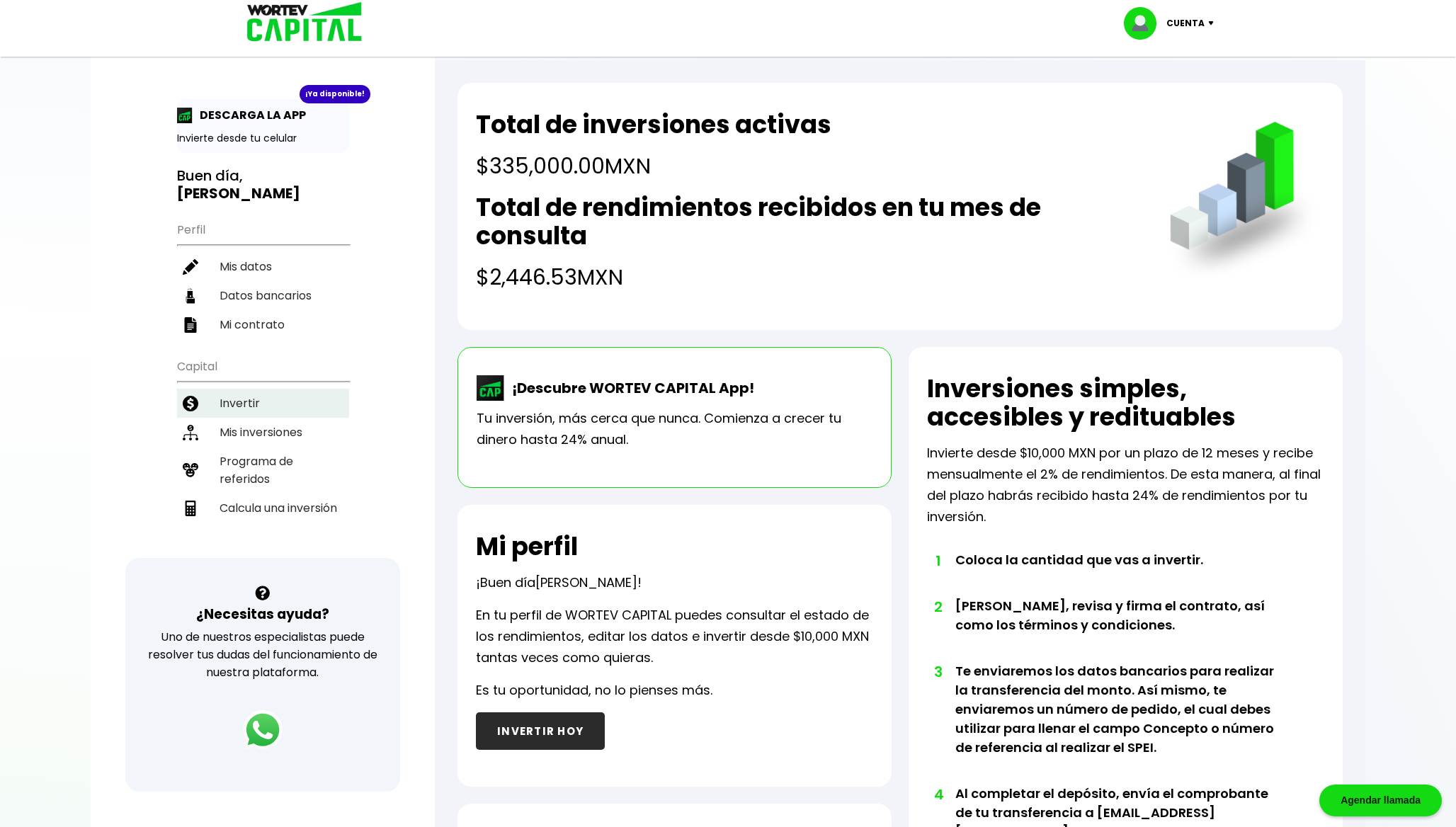
click at [280, 398] on li "Invertir" at bounding box center [263, 403] width 172 height 29
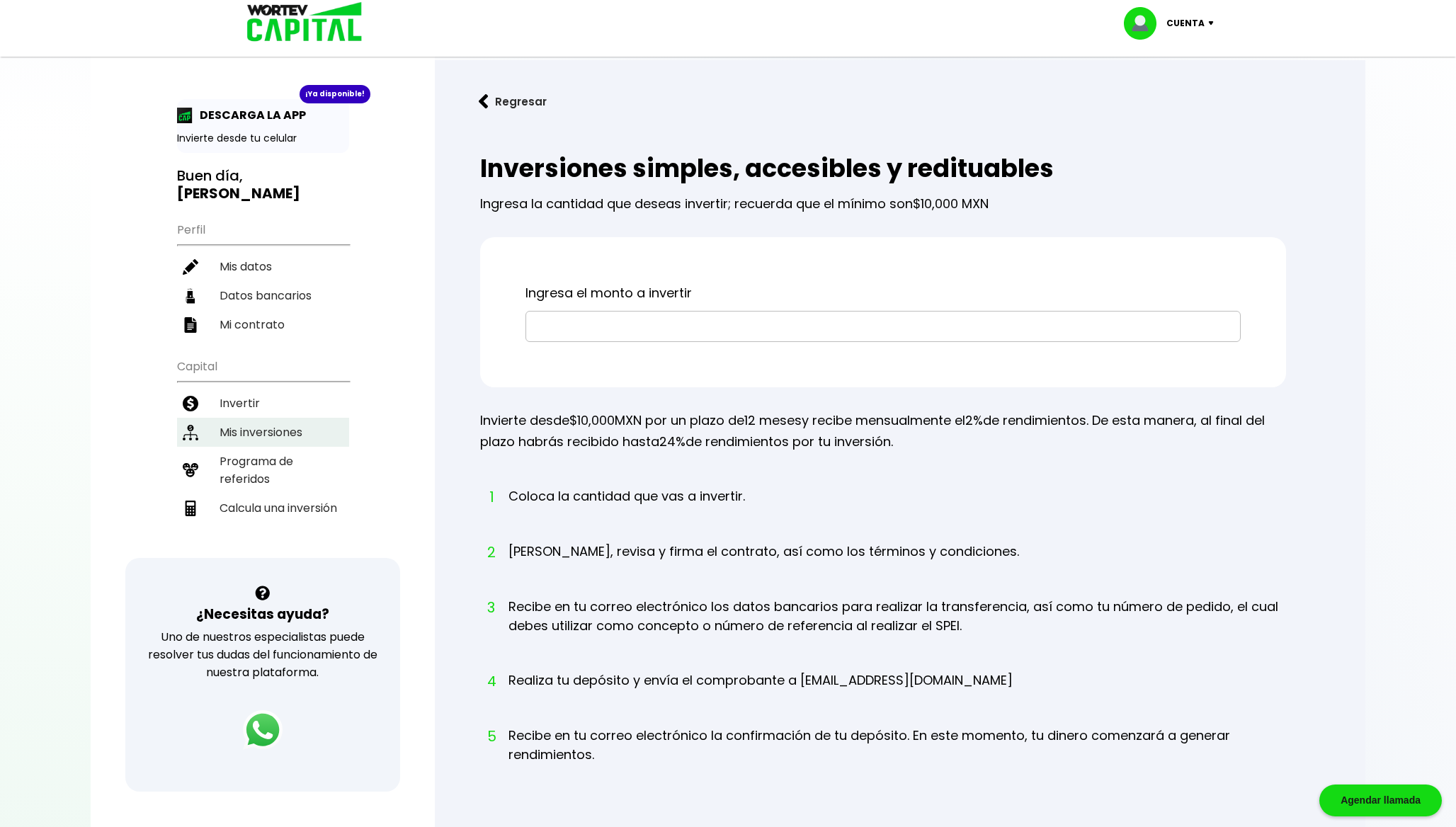
click at [286, 428] on li "Mis inversiones" at bounding box center [263, 432] width 172 height 29
